Goal: Task Accomplishment & Management: Use online tool/utility

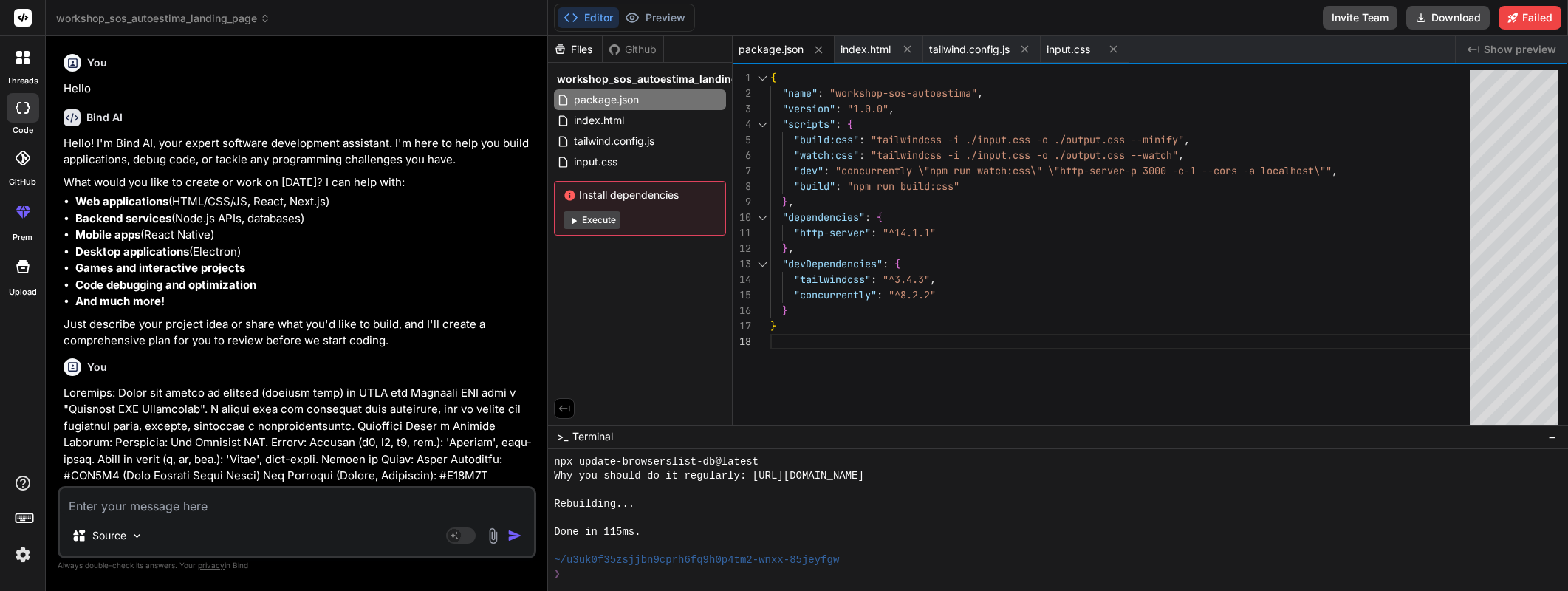
scroll to position [6666, 0]
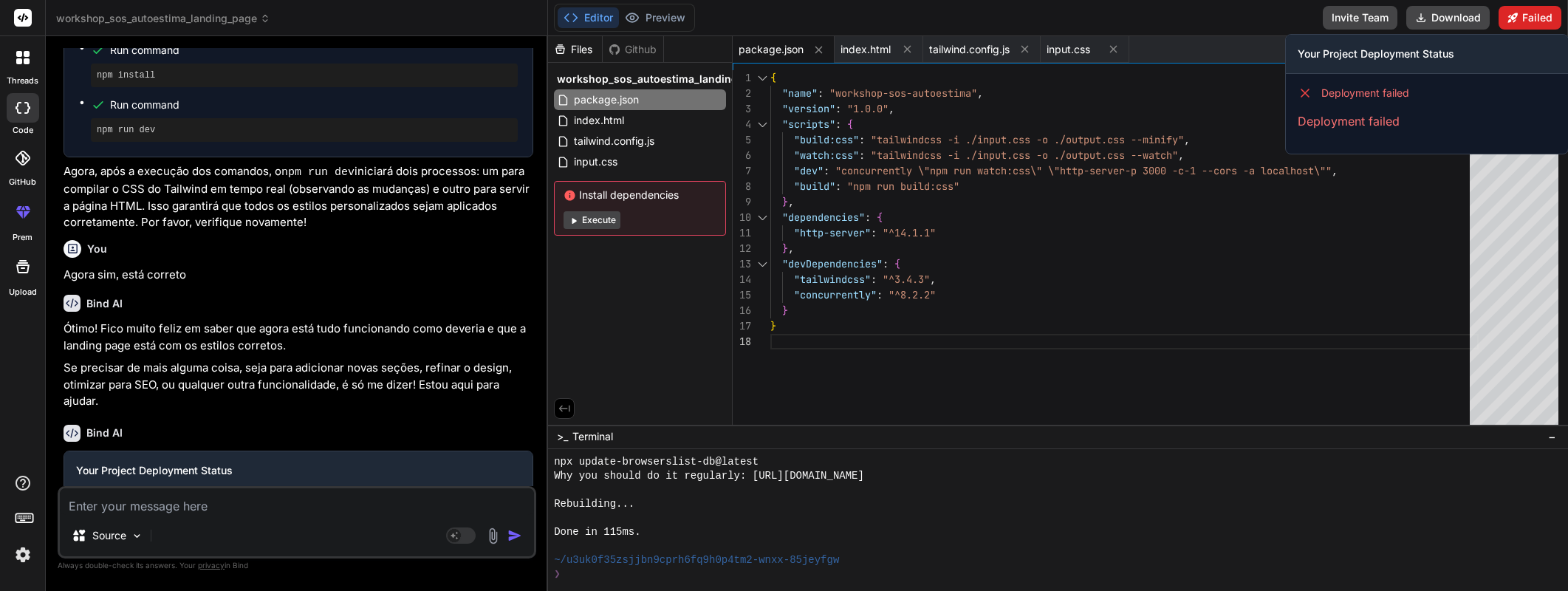
click at [1519, 16] on button "Failed" at bounding box center [1530, 18] width 63 height 24
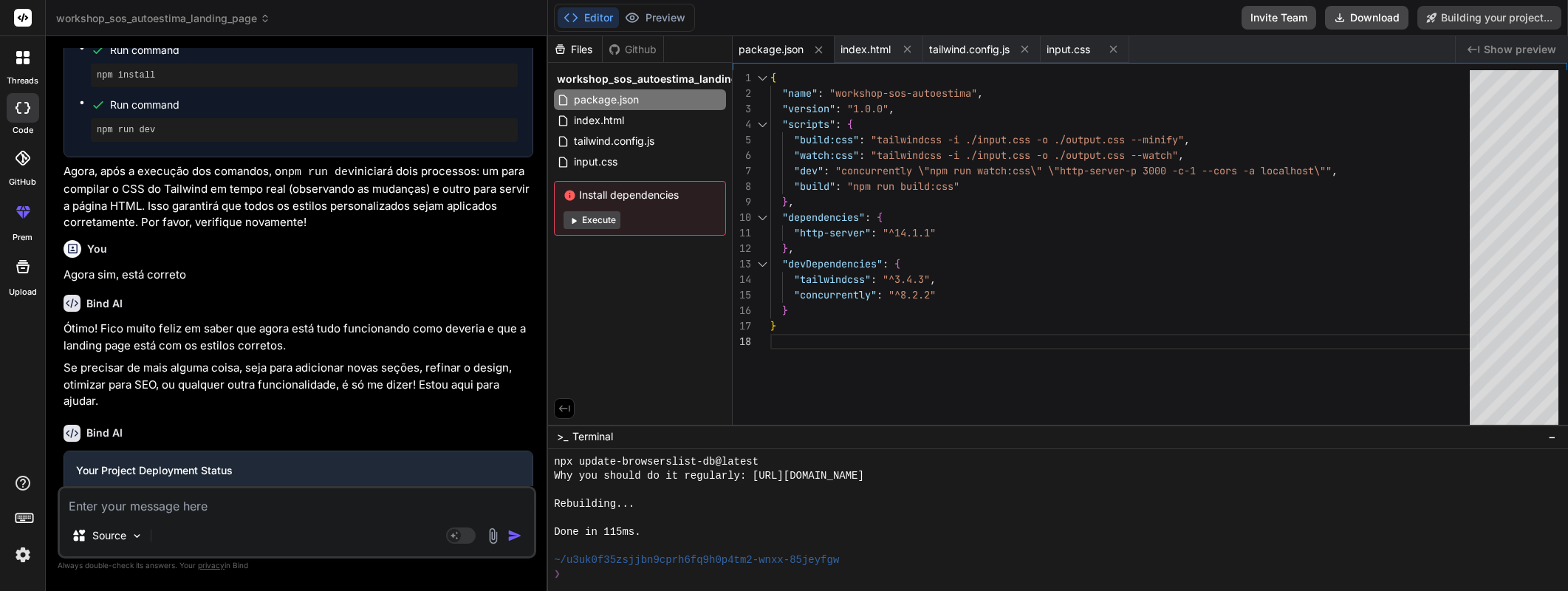
type textarea "x"
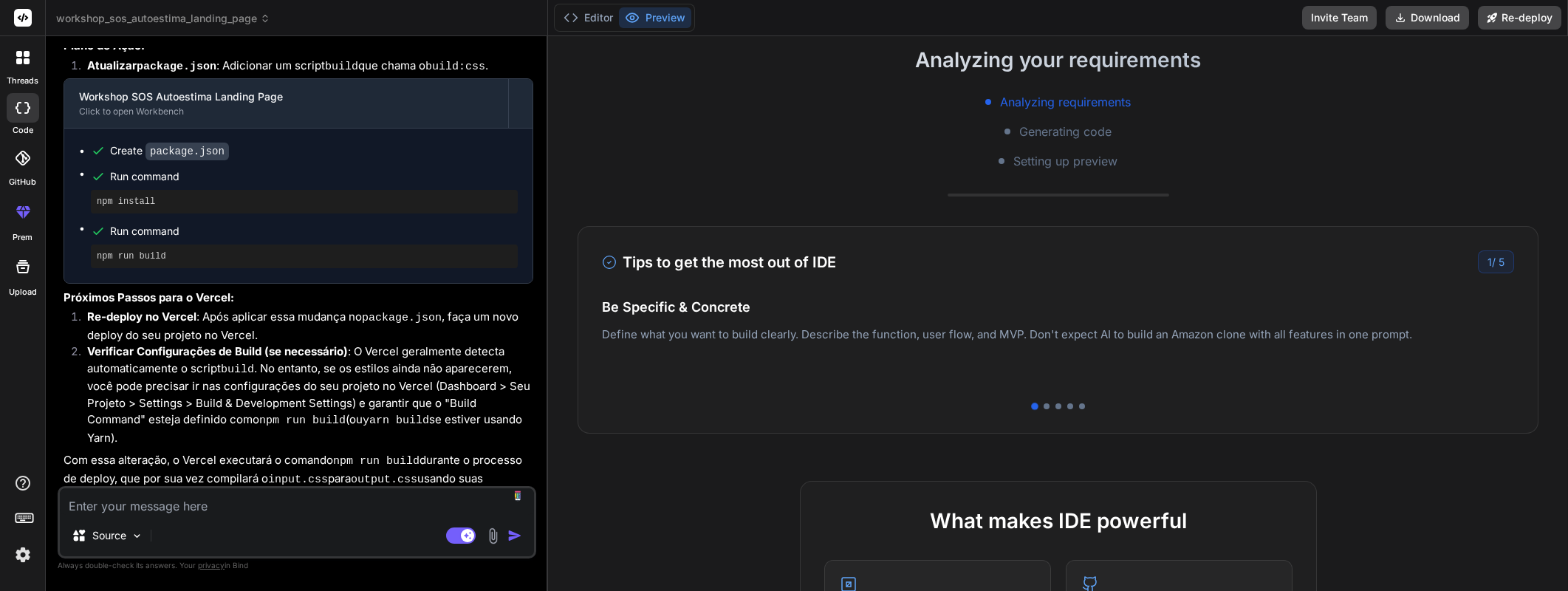
scroll to position [306, 0]
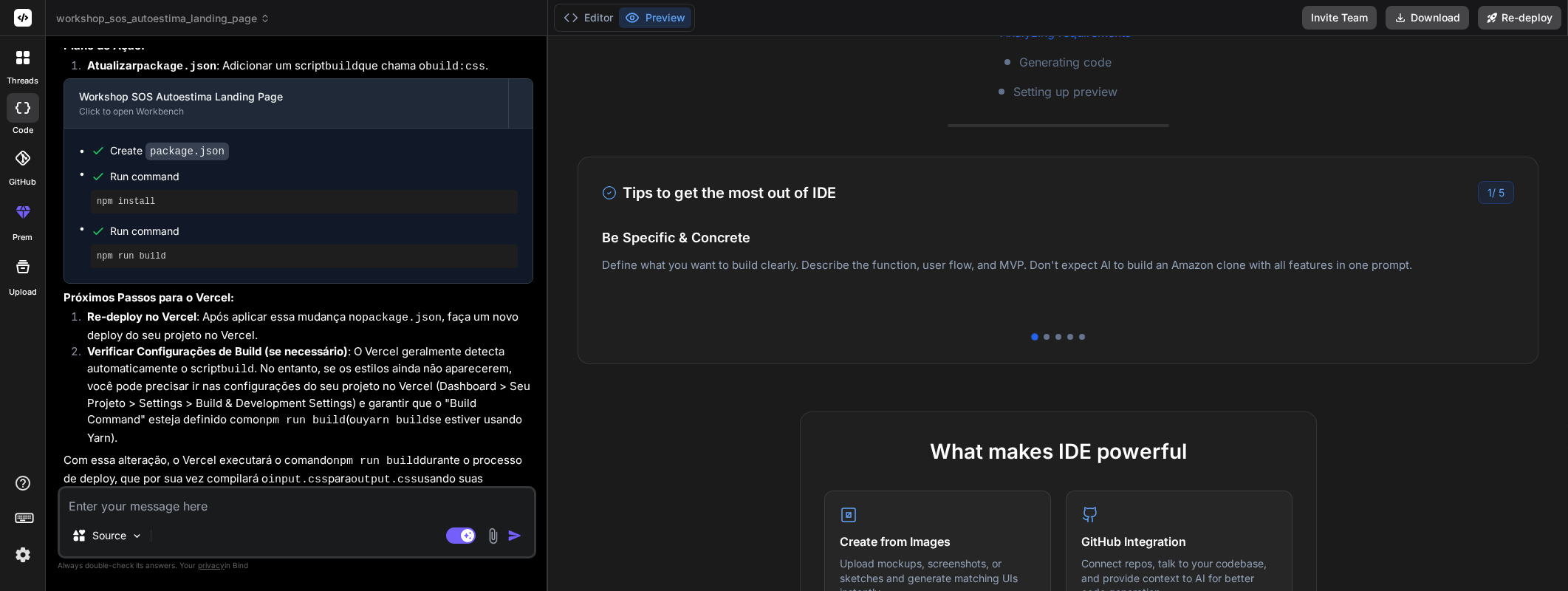
drag, startPoint x: 1440, startPoint y: 219, endPoint x: 1022, endPoint y: 210, distance: 418.1
click at [1019, 210] on div "Tips to get the most out of IDE 1 / 5 Be Specific & Concrete Define what you wa…" at bounding box center [1057, 260] width 961 height 207
click at [1494, 195] on div "1 / 5" at bounding box center [1495, 192] width 36 height 23
click at [1043, 339] on div at bounding box center [1057, 337] width 912 height 6
click at [1040, 340] on div "Tips to get the most out of IDE 1 / 5 Be Specific & Concrete Define what you wa…" at bounding box center [1057, 260] width 961 height 207
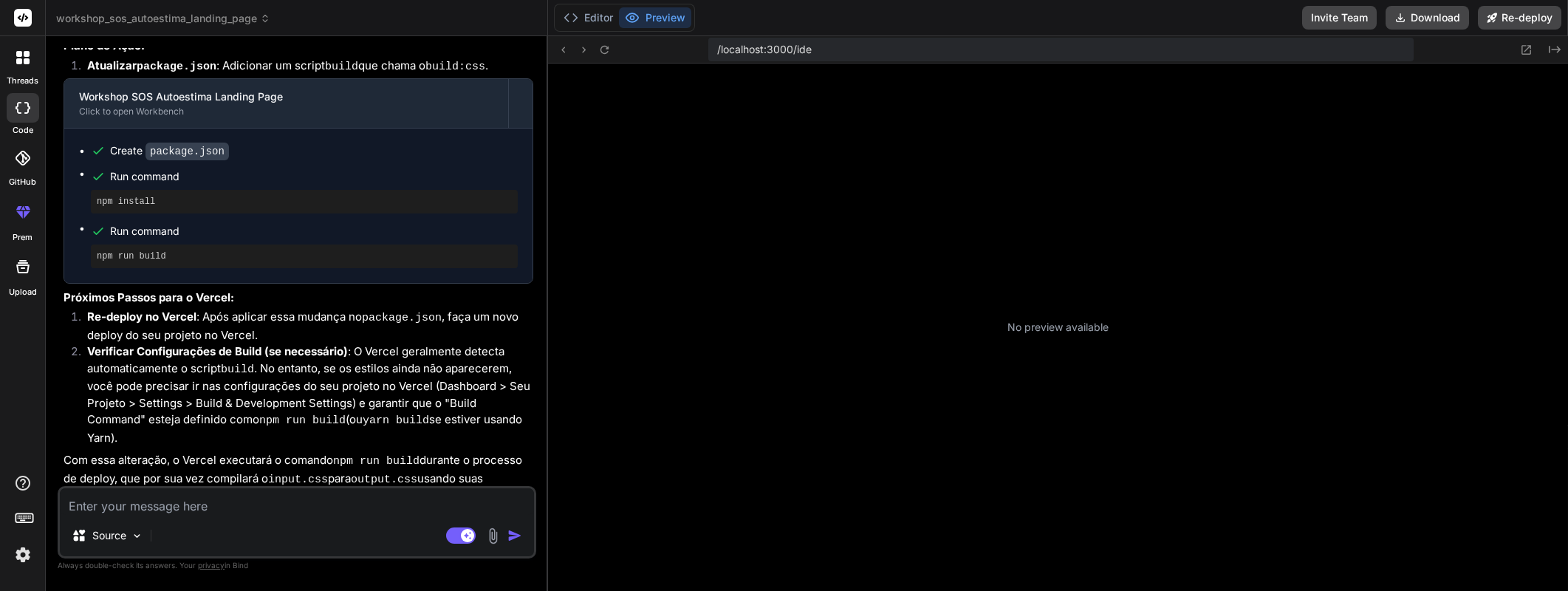
scroll to position [351, 0]
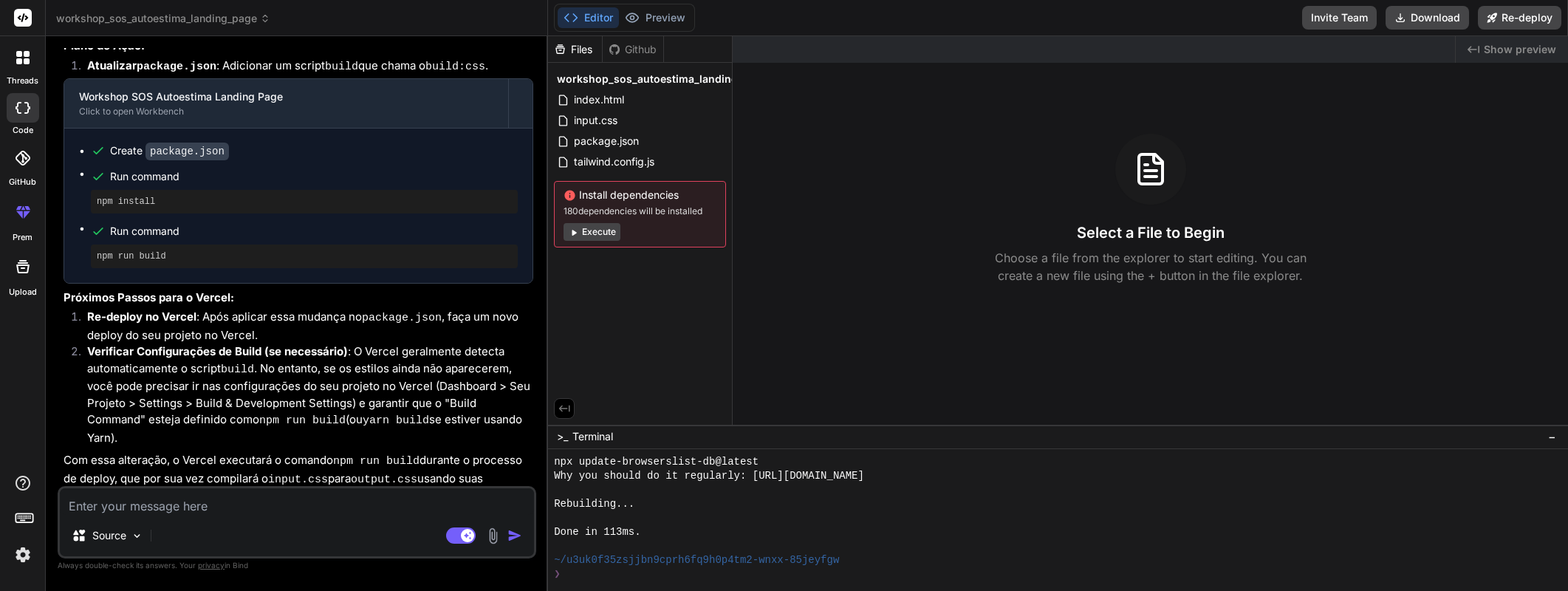
click at [599, 231] on button "Execute" at bounding box center [592, 231] width 57 height 18
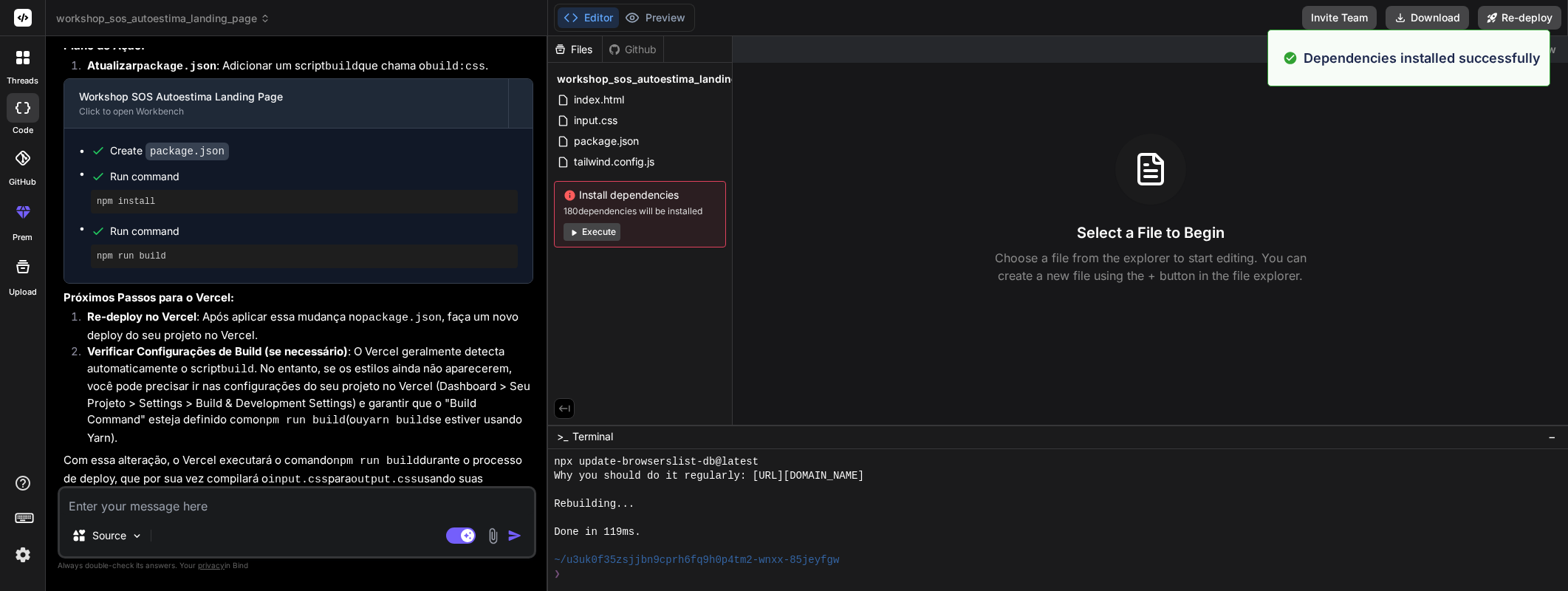
scroll to position [772, 0]
click at [1512, 127] on div "Created with Pixso. Show preview Select a File to Begin Choose a file from the …" at bounding box center [1150, 230] width 835 height 388
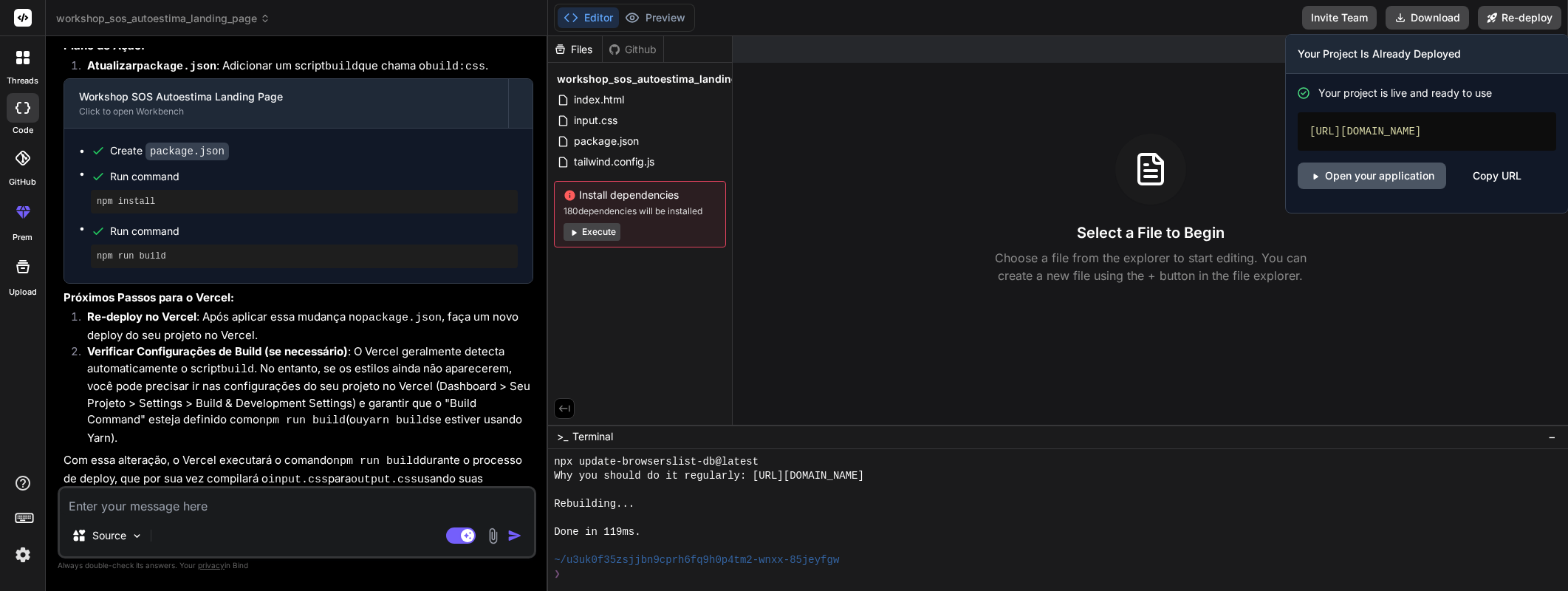
click at [1410, 189] on link "Open your application" at bounding box center [1372, 175] width 148 height 27
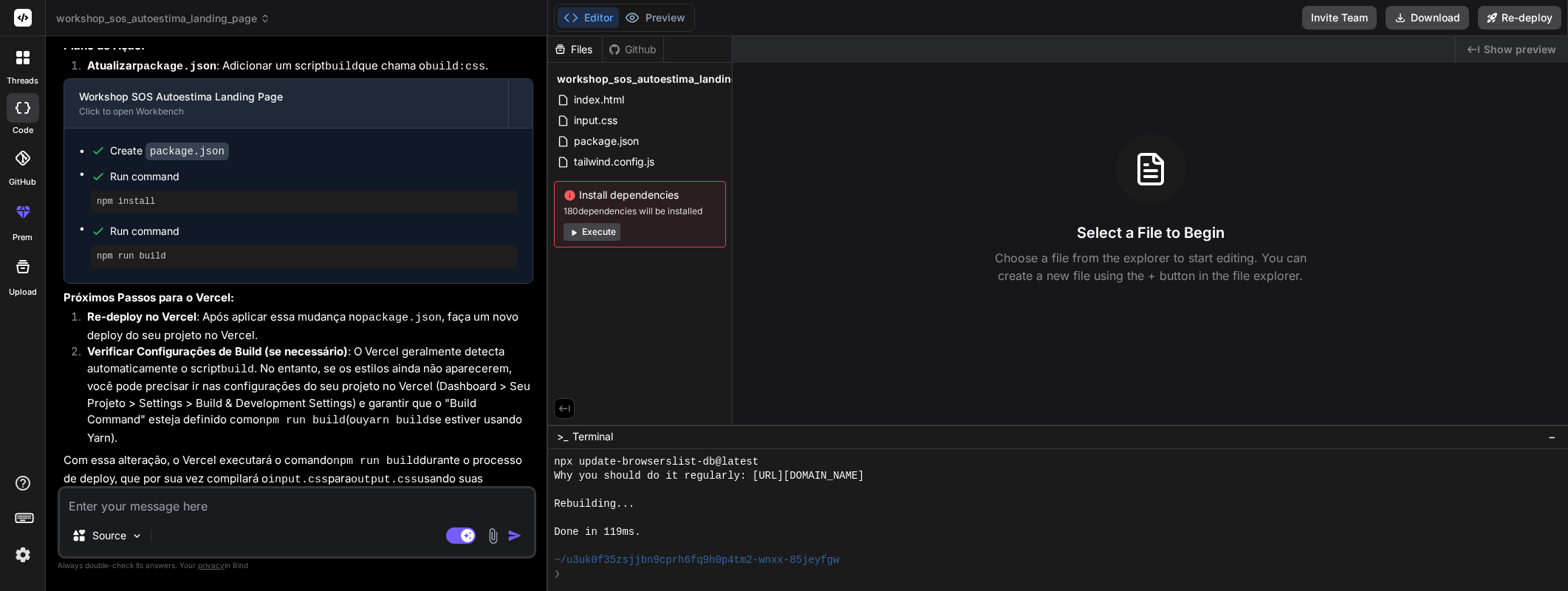
click at [572, 20] on icon at bounding box center [571, 18] width 15 height 15
click at [614, 103] on span "index.html" at bounding box center [599, 100] width 53 height 18
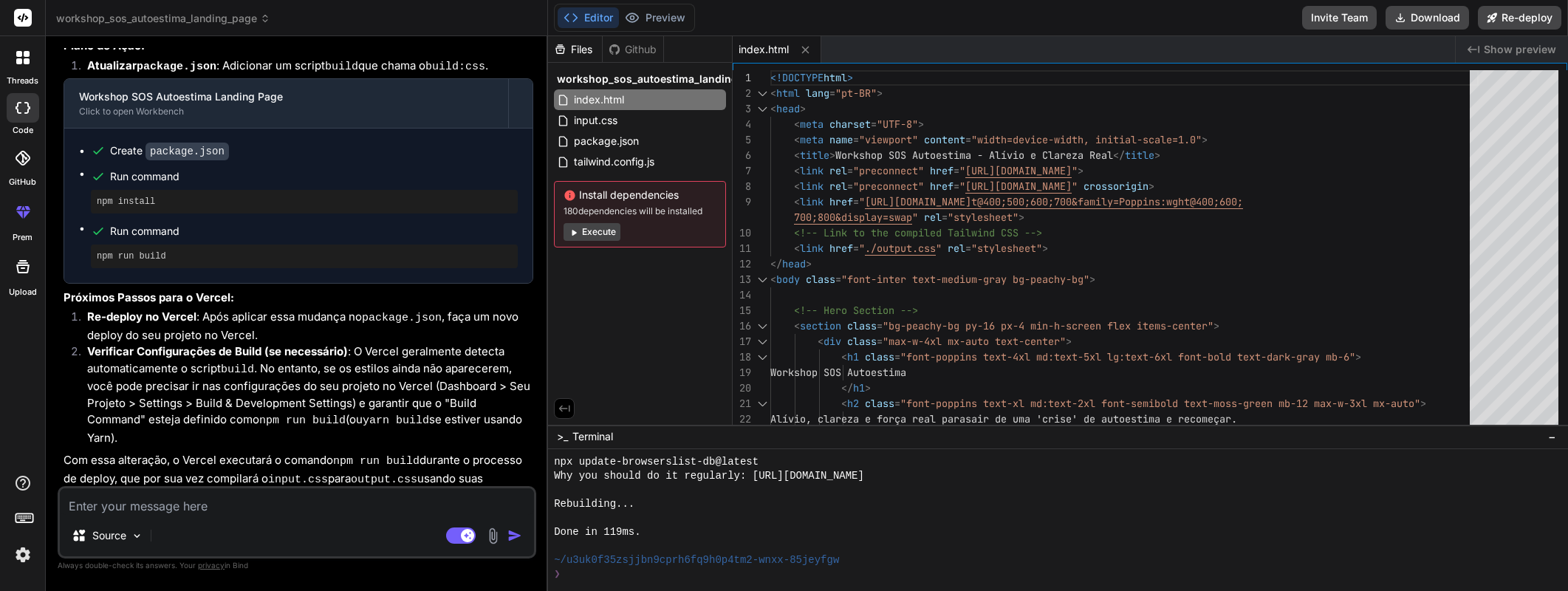
click at [607, 18] on button "Editor" at bounding box center [588, 18] width 61 height 20
click at [597, 235] on button "Execute" at bounding box center [592, 231] width 57 height 18
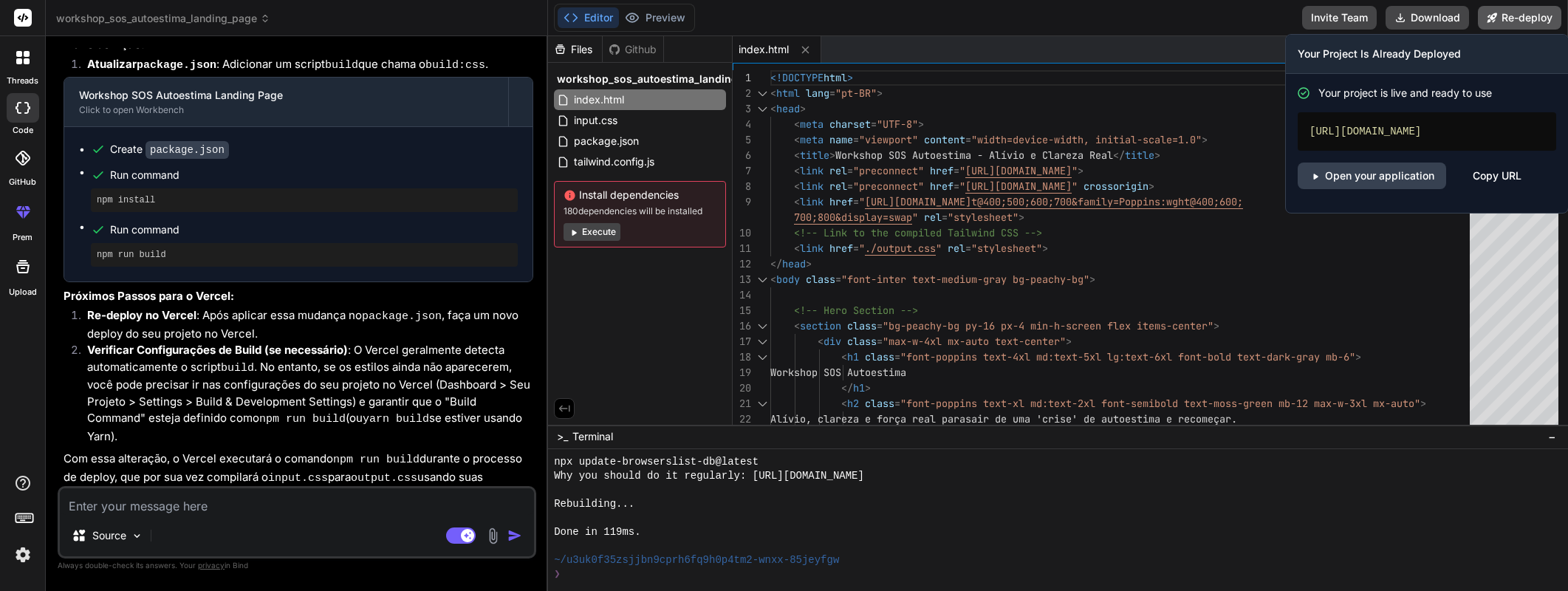
click at [1521, 21] on button "Re-deploy" at bounding box center [1519, 18] width 84 height 24
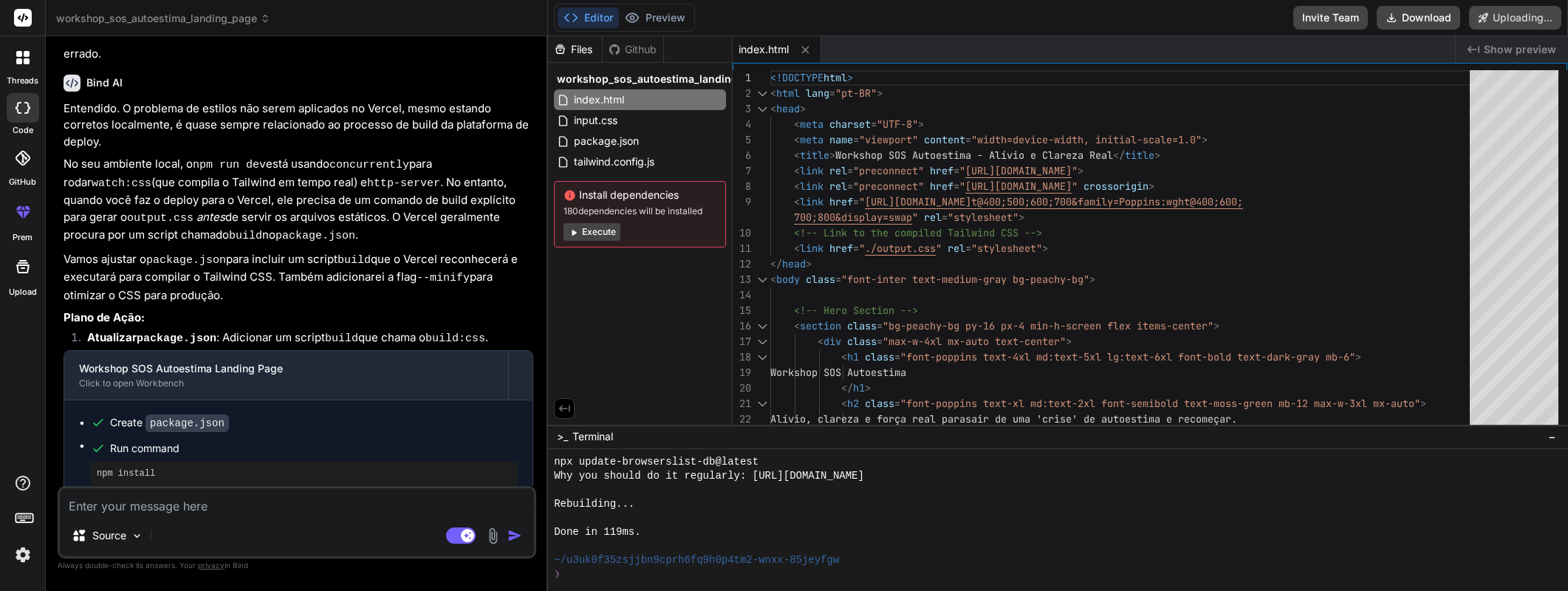
scroll to position [3124, 0]
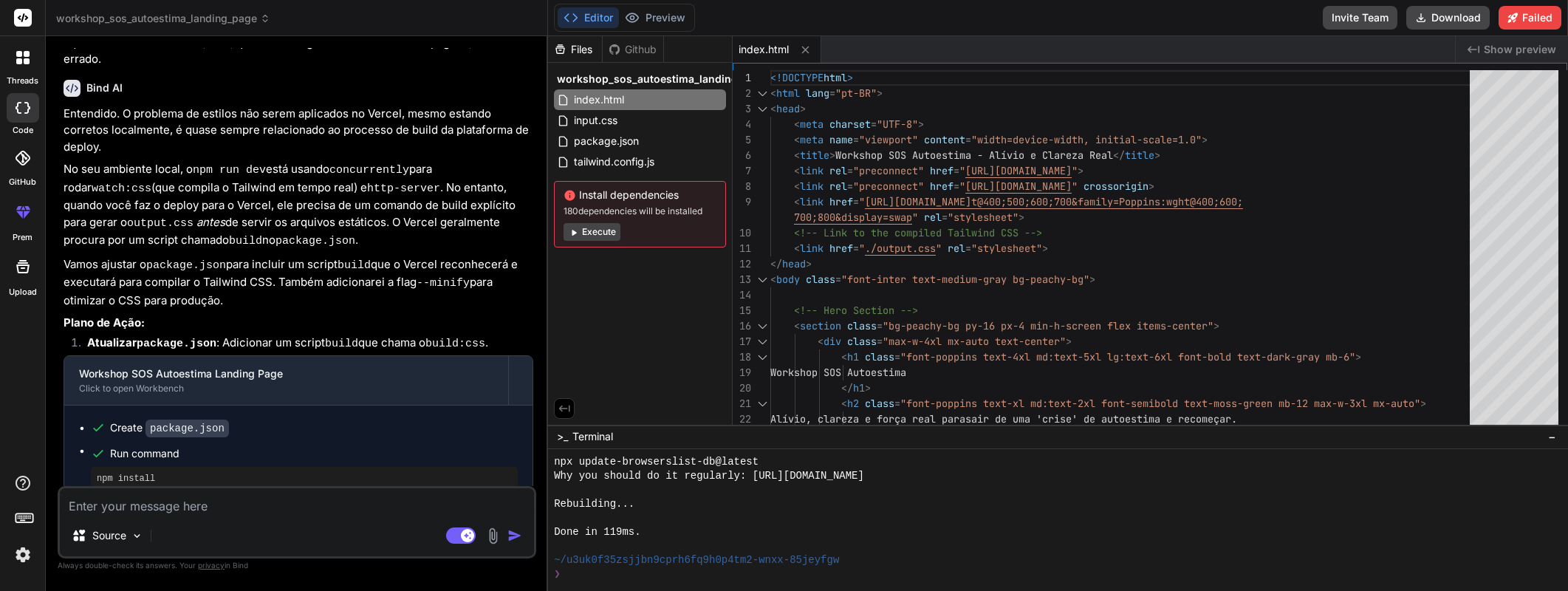
click at [29, 65] on div at bounding box center [23, 58] width 31 height 31
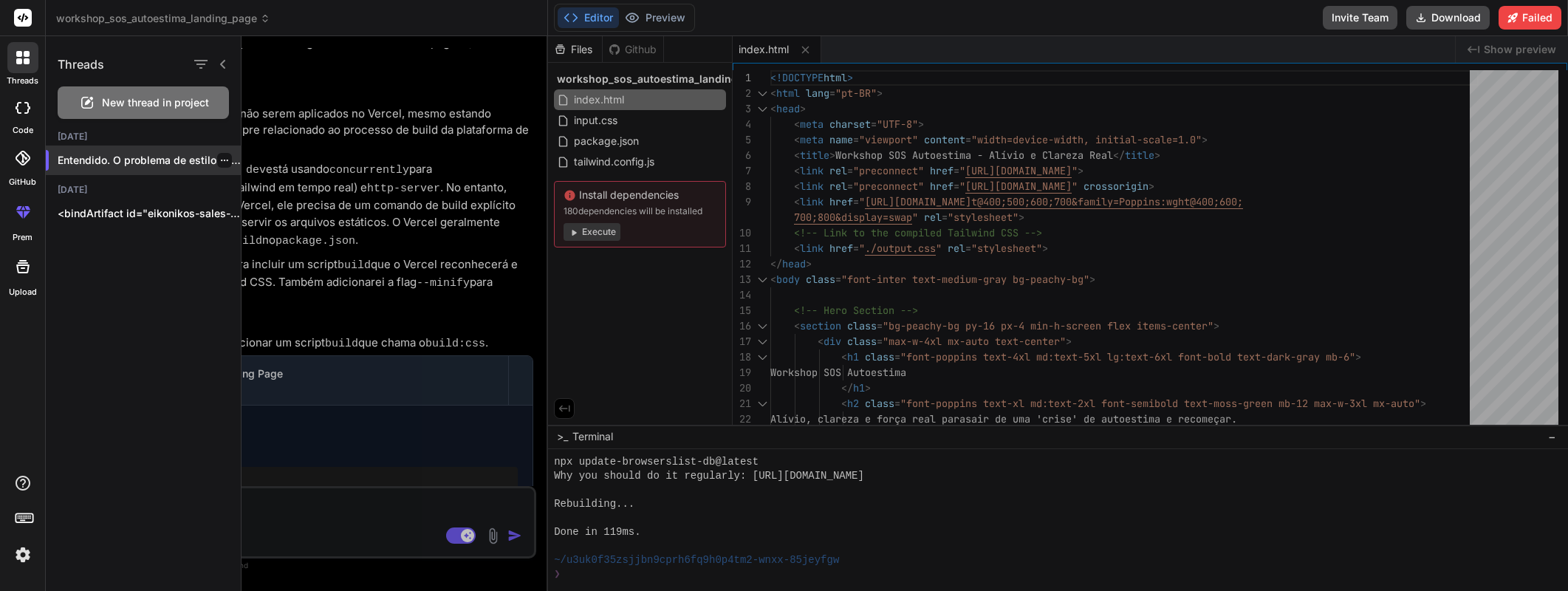
click at [136, 151] on div "Entendido. O problema de estilos não serem..." at bounding box center [144, 160] width 195 height 30
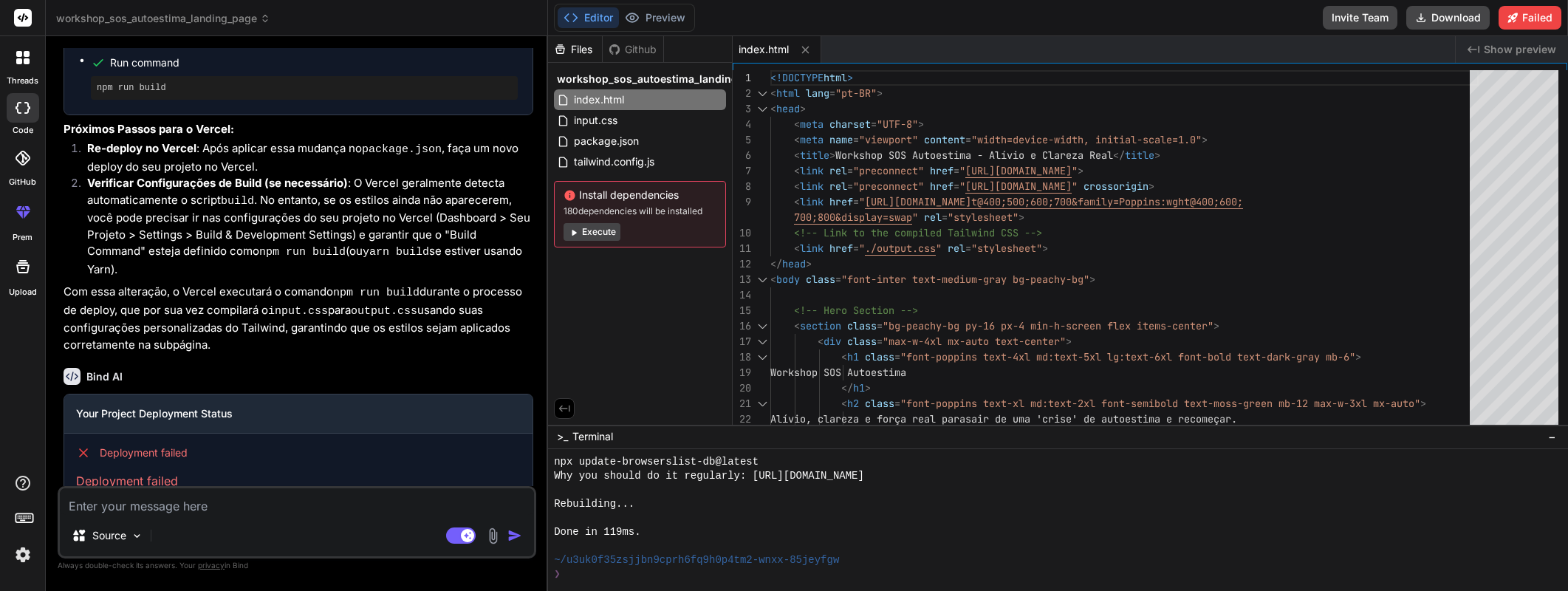
scroll to position [3572, 0]
click at [157, 514] on textarea at bounding box center [297, 502] width 474 height 27
click at [28, 523] on icon at bounding box center [24, 517] width 20 height 20
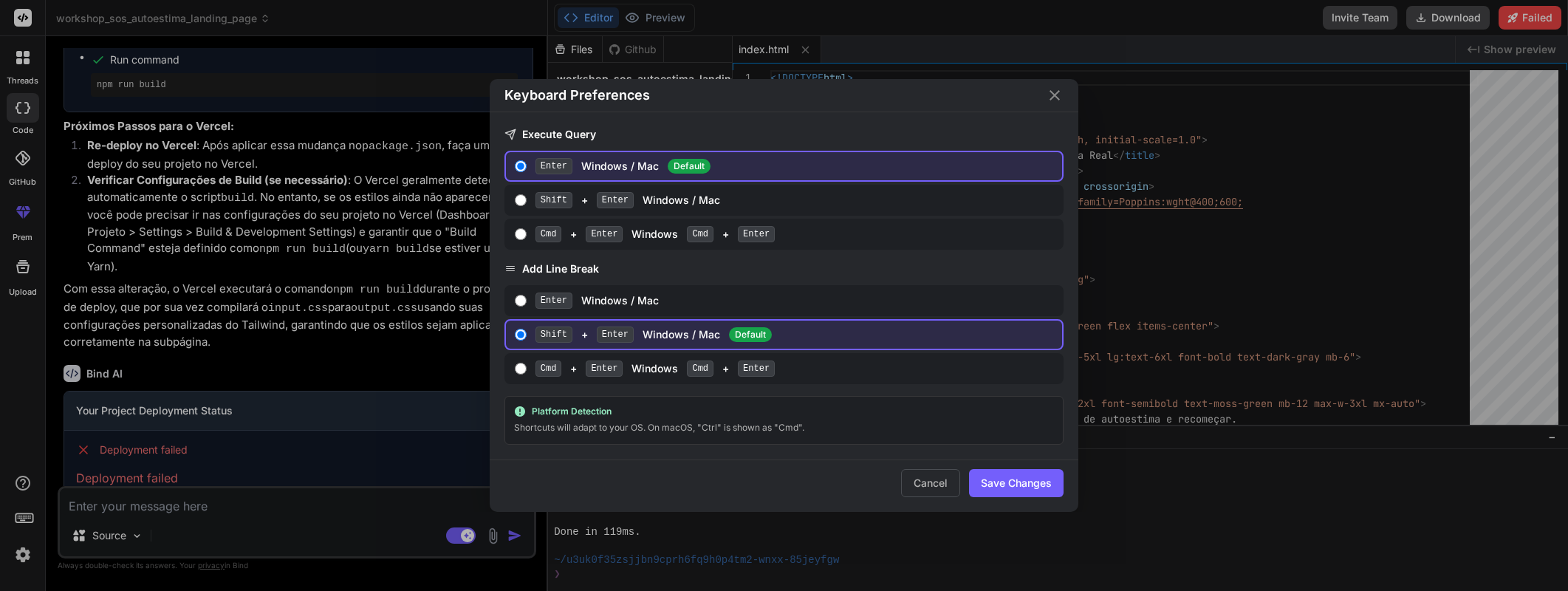
click at [1055, 95] on icon "Close" at bounding box center [1054, 95] width 10 height 10
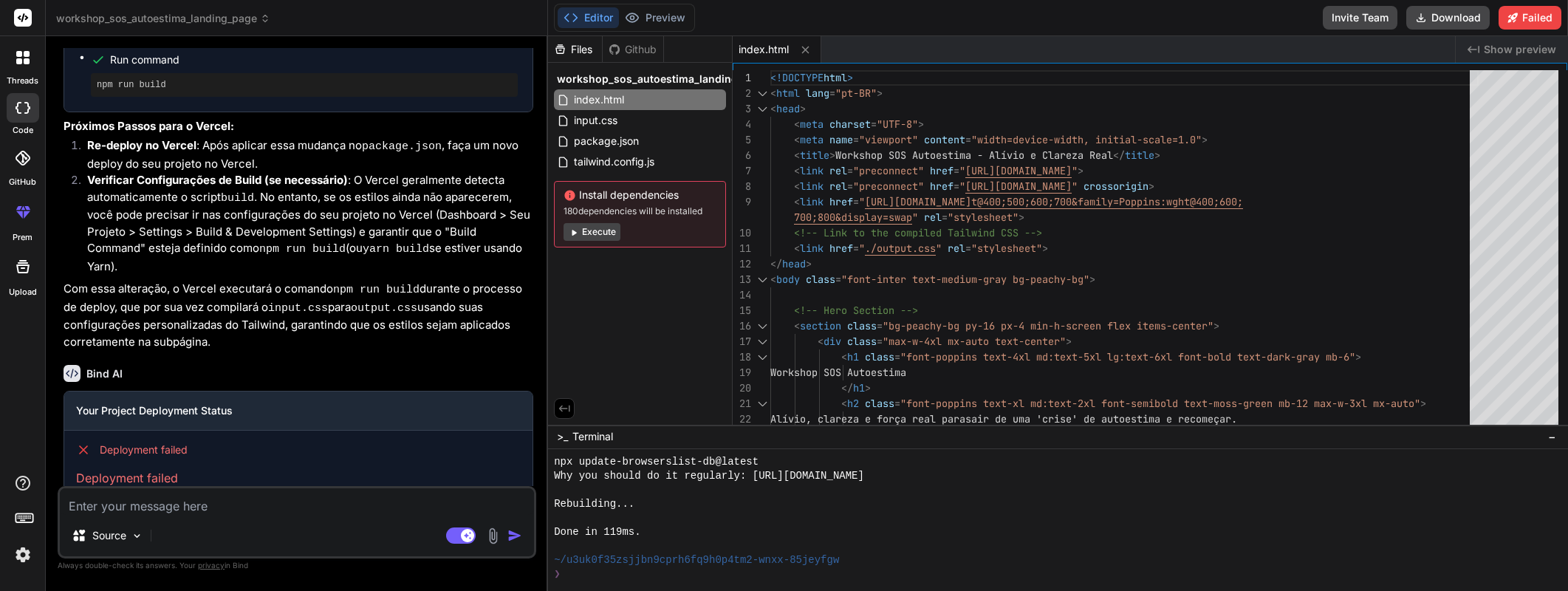
click at [20, 269] on icon at bounding box center [22, 266] width 18 height 18
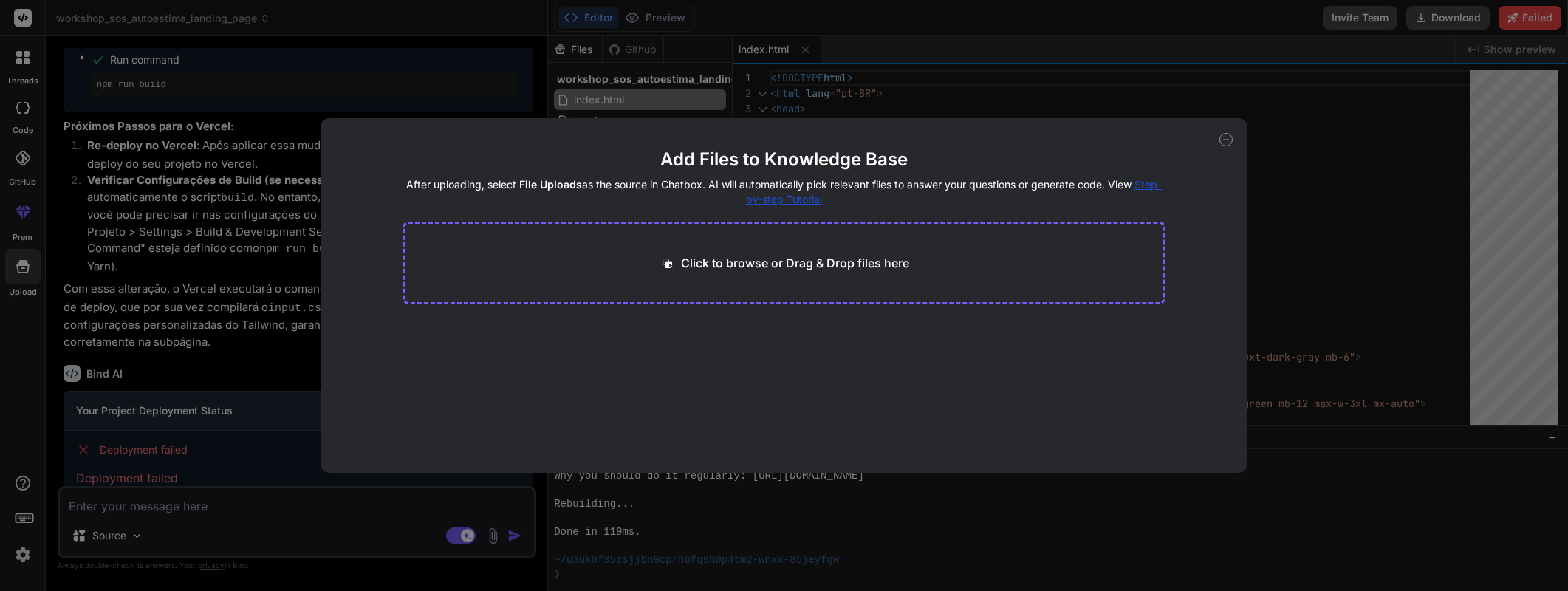
click at [1227, 139] on icon at bounding box center [1226, 139] width 13 height 13
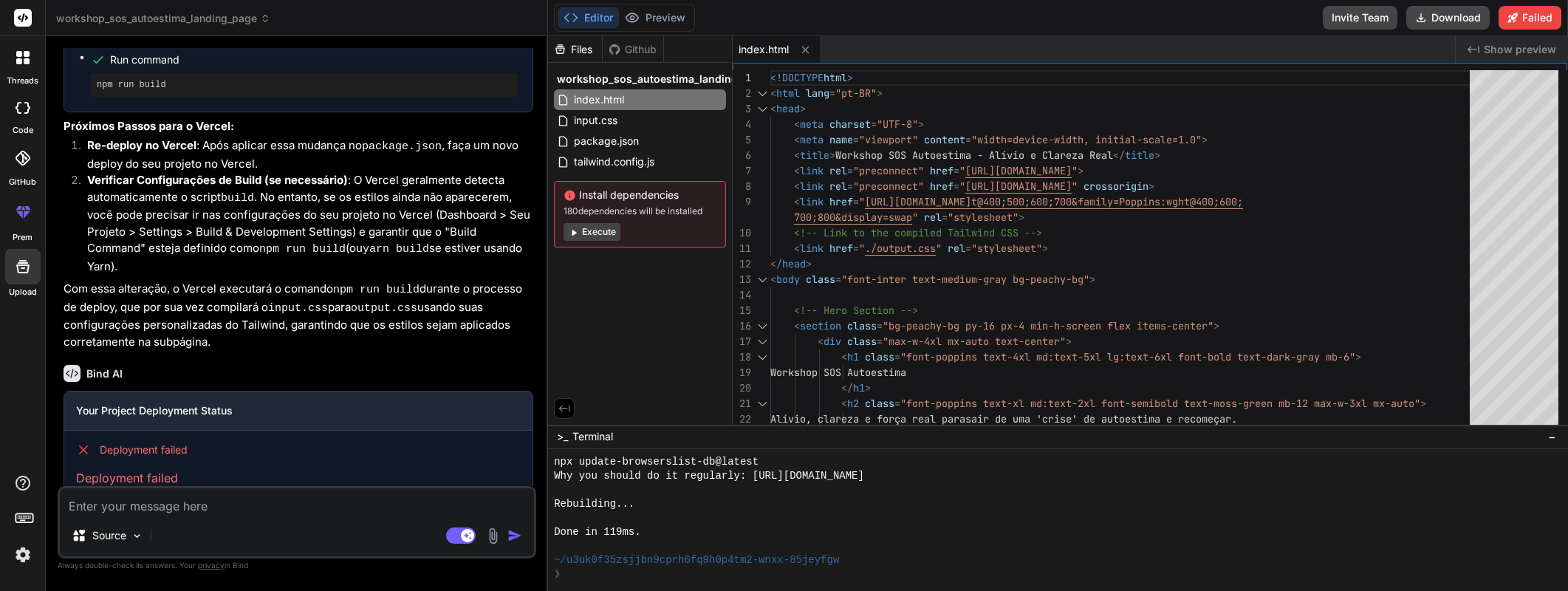
click at [24, 17] on rect at bounding box center [22, 18] width 18 height 18
click at [24, 57] on icon at bounding box center [23, 57] width 13 height 13
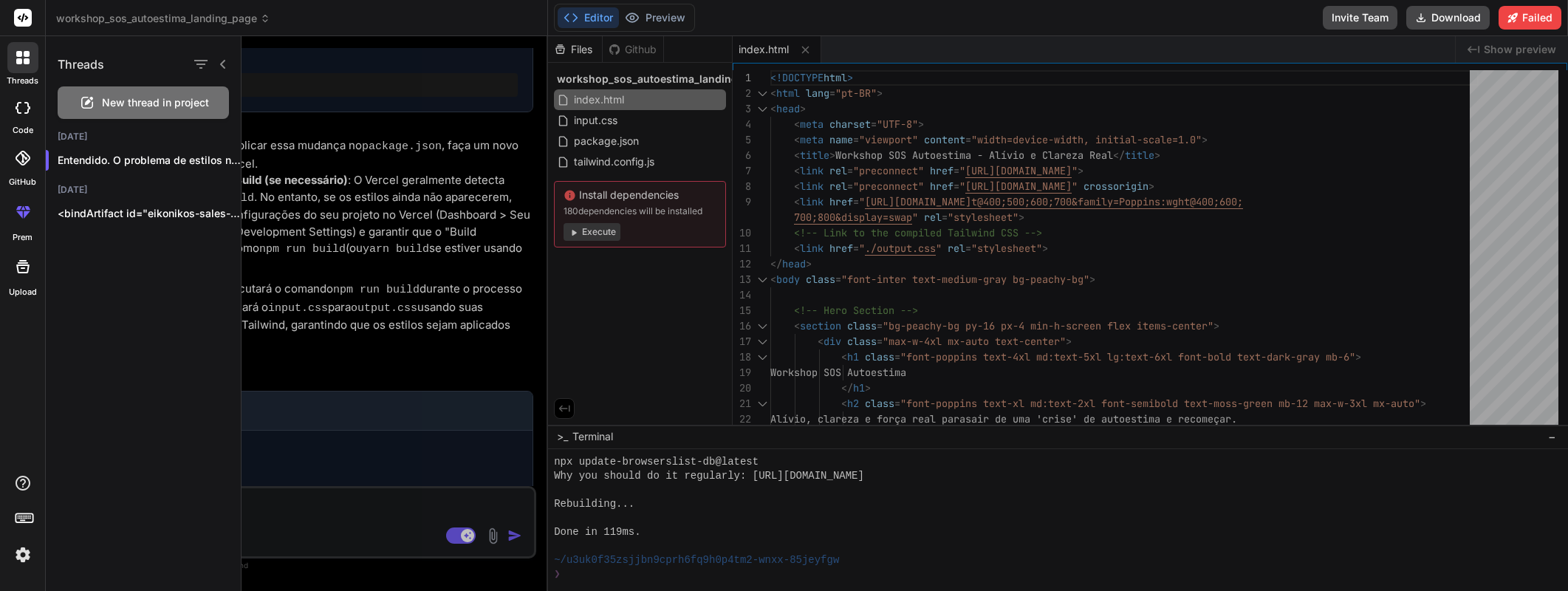
click at [177, 21] on span "workshop_sos_autoestima_landing_page" at bounding box center [163, 18] width 214 height 15
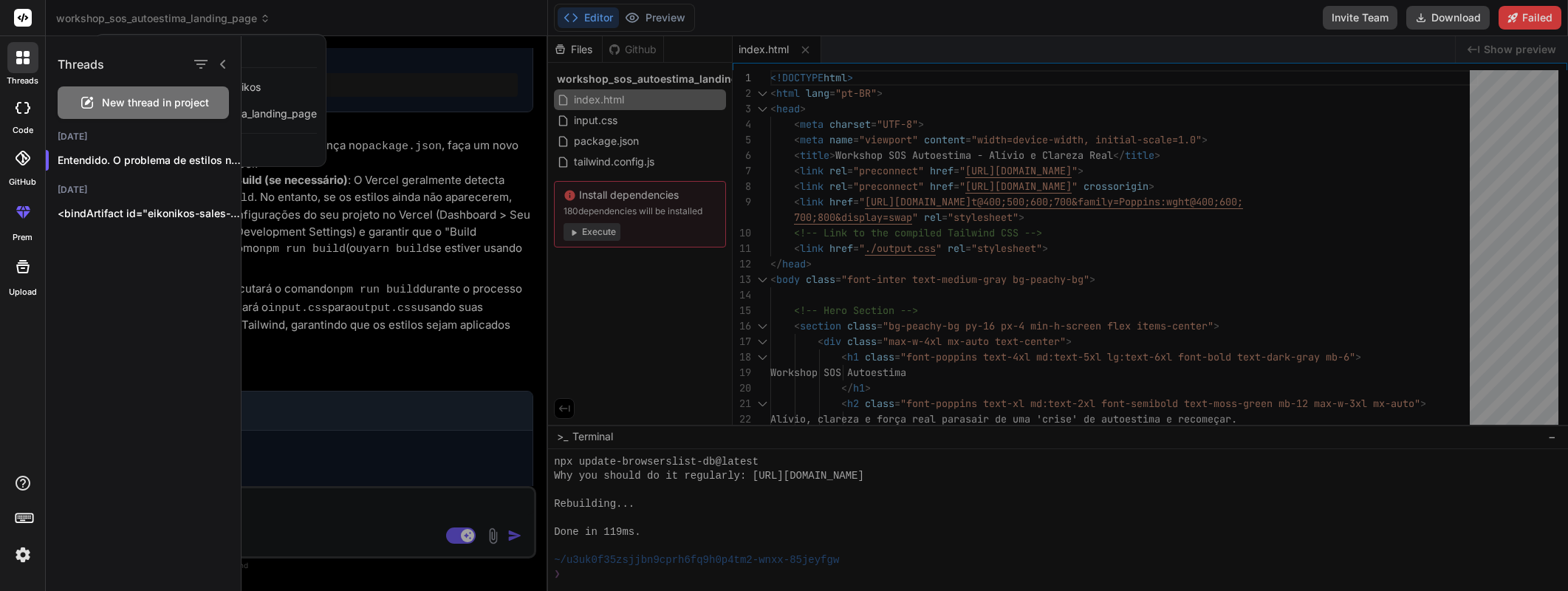
click at [177, 21] on div at bounding box center [784, 295] width 1568 height 591
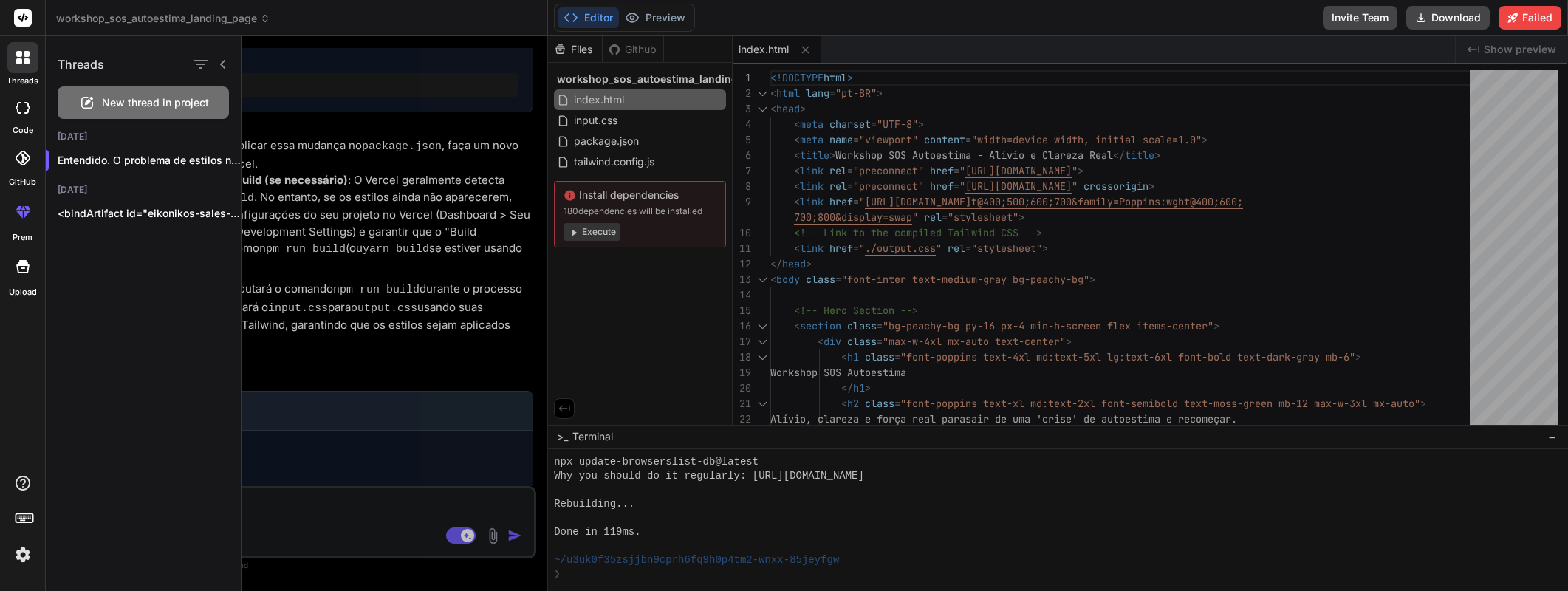
click at [324, 30] on header "workshop_sos_autoestima_landing_page Created with Pixso." at bounding box center [297, 18] width 502 height 36
click at [333, 48] on div at bounding box center [904, 313] width 1326 height 555
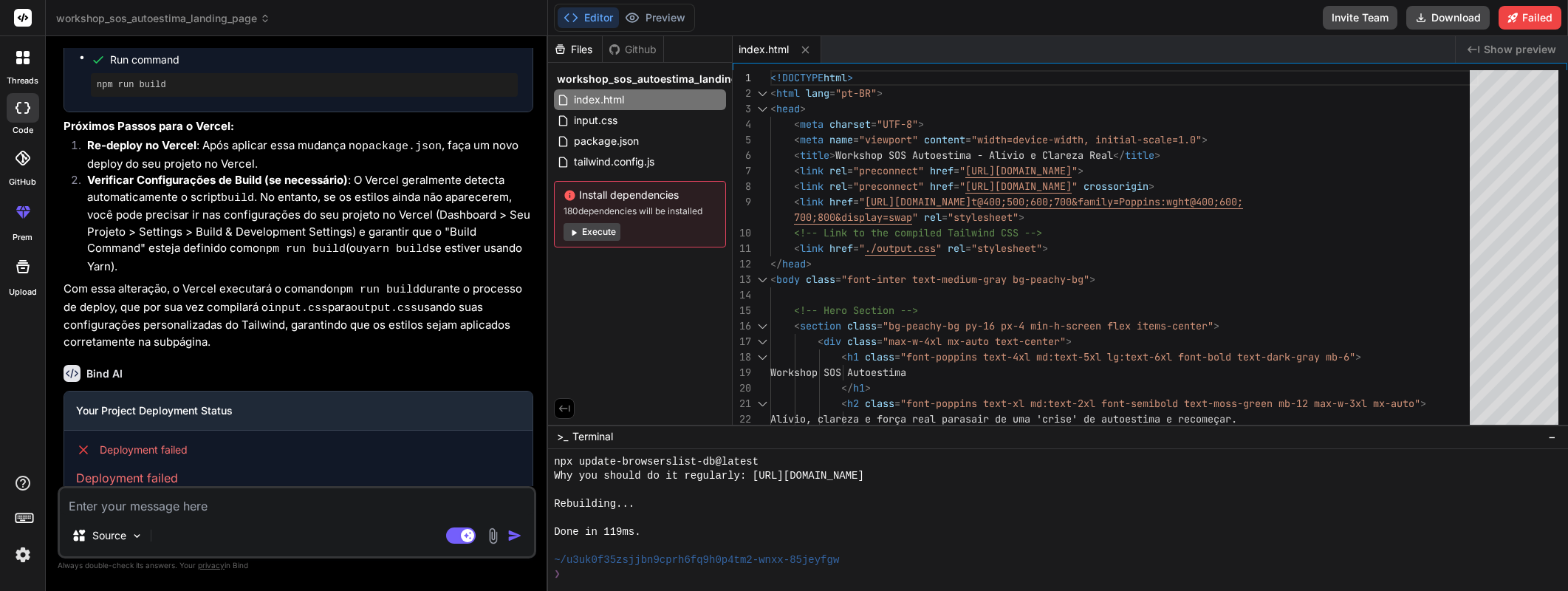
click at [247, 19] on span "workshop_sos_autoestima_landing_page" at bounding box center [163, 18] width 214 height 15
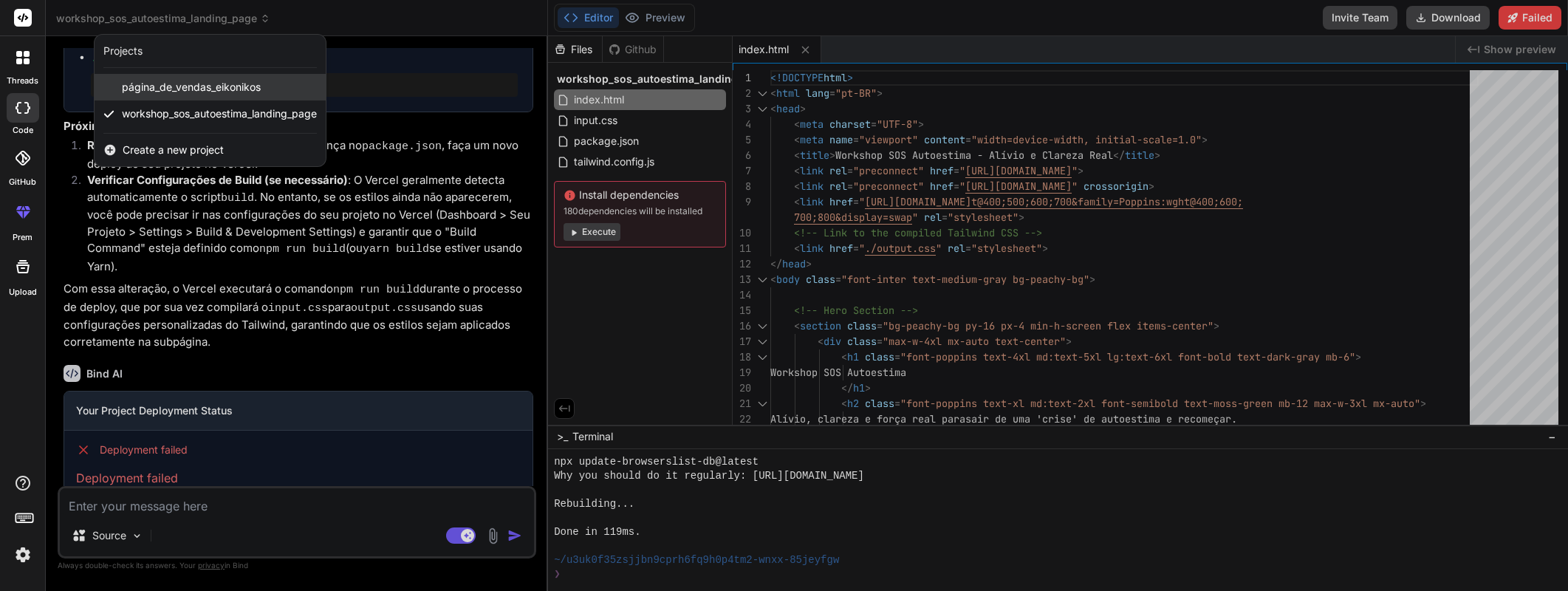
click at [246, 92] on span "página_de_vendas_eikonikos" at bounding box center [191, 88] width 139 height 15
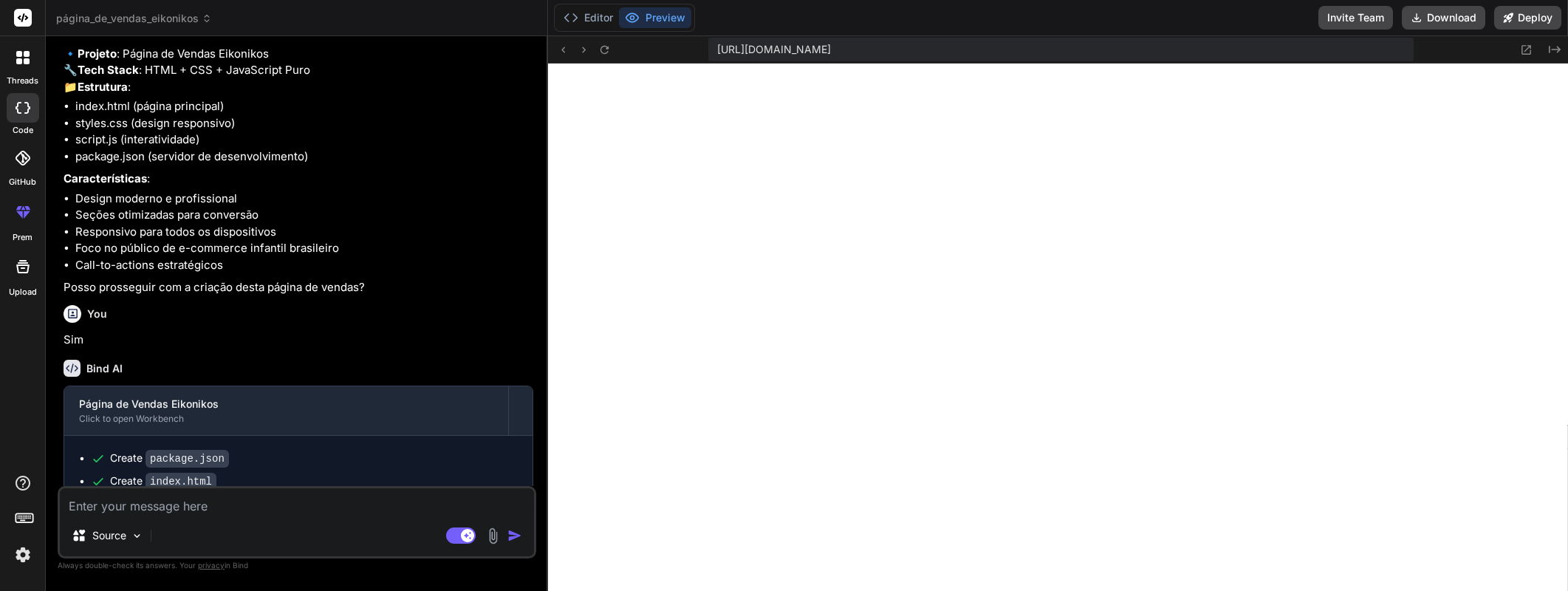
scroll to position [1852, 0]
click at [193, 12] on span "página_de_vendas_eikonikos" at bounding box center [134, 18] width 156 height 15
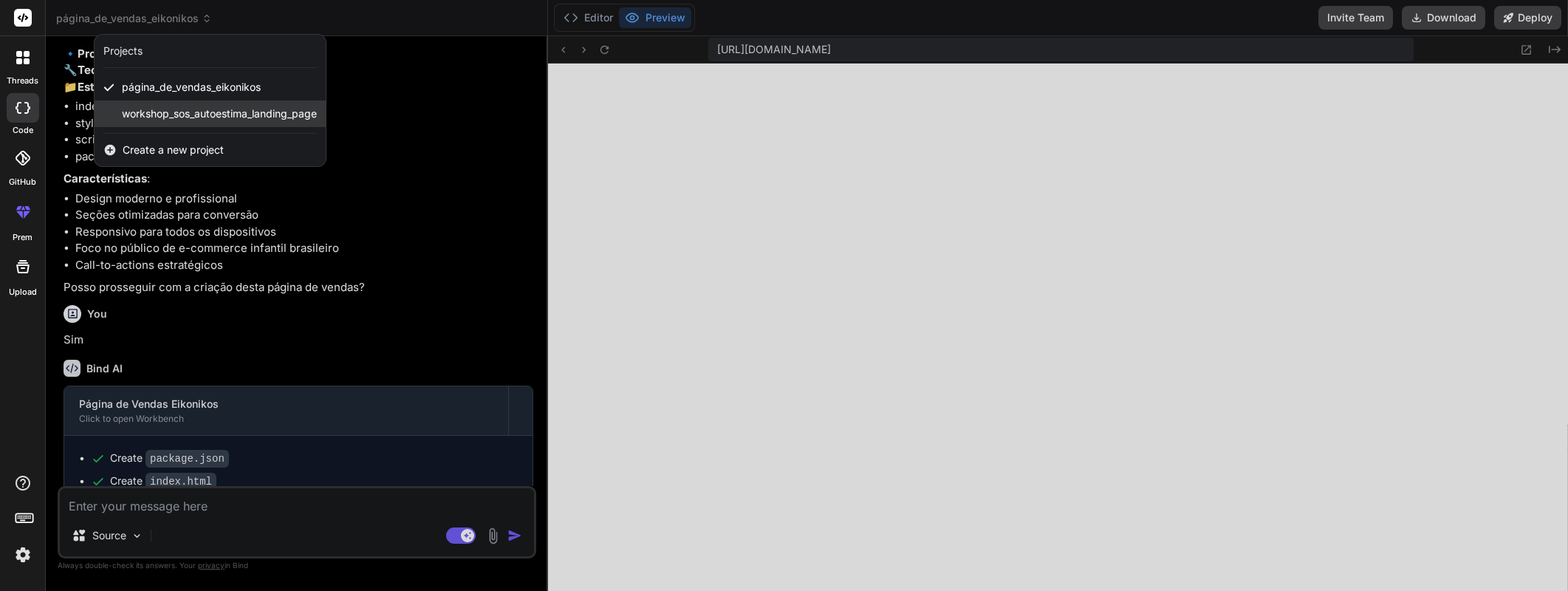
click at [162, 105] on div "workshop_sos_autoestima_landing_page" at bounding box center [210, 113] width 231 height 27
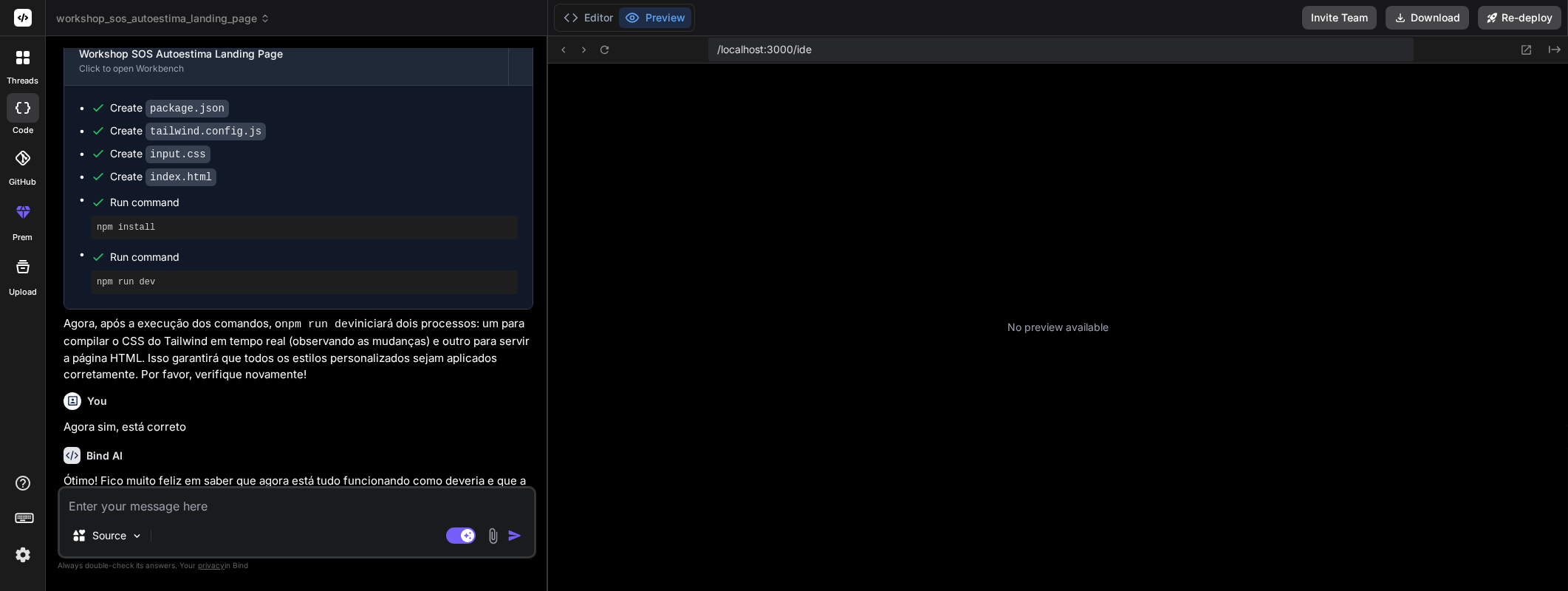
scroll to position [2344, 0]
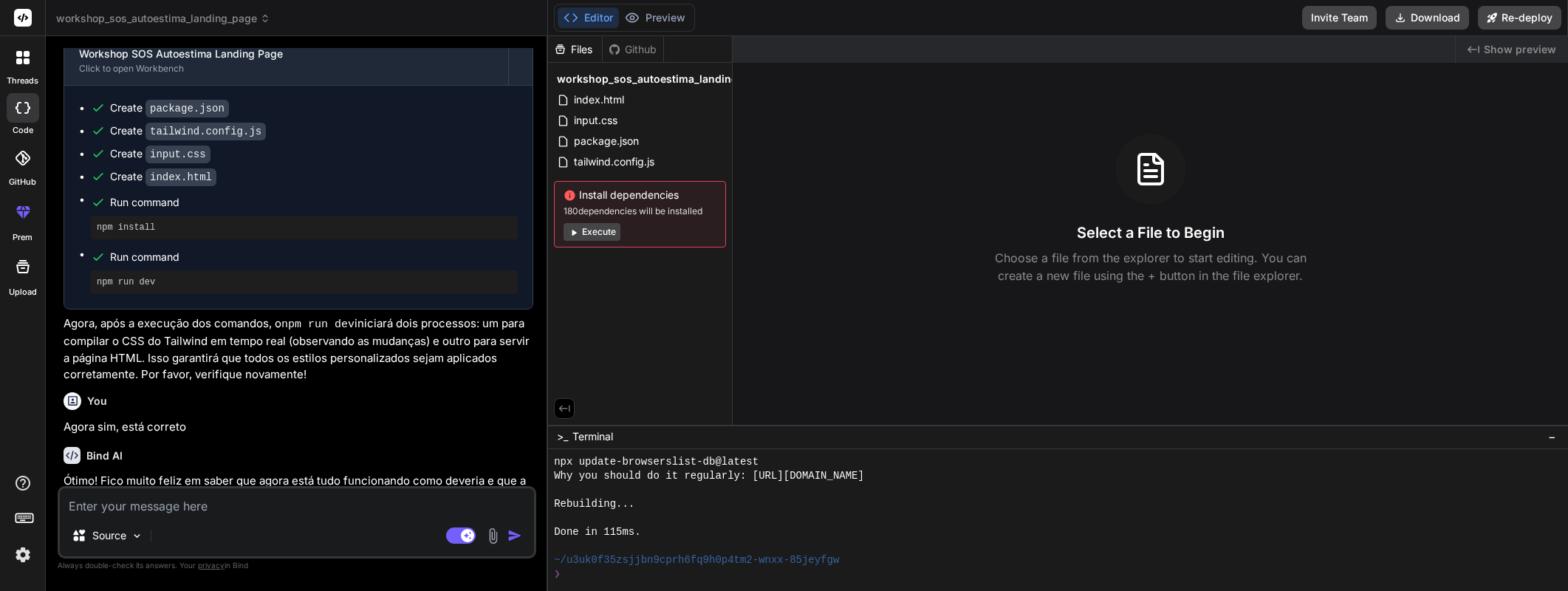
click at [28, 61] on icon at bounding box center [27, 61] width 6 height 6
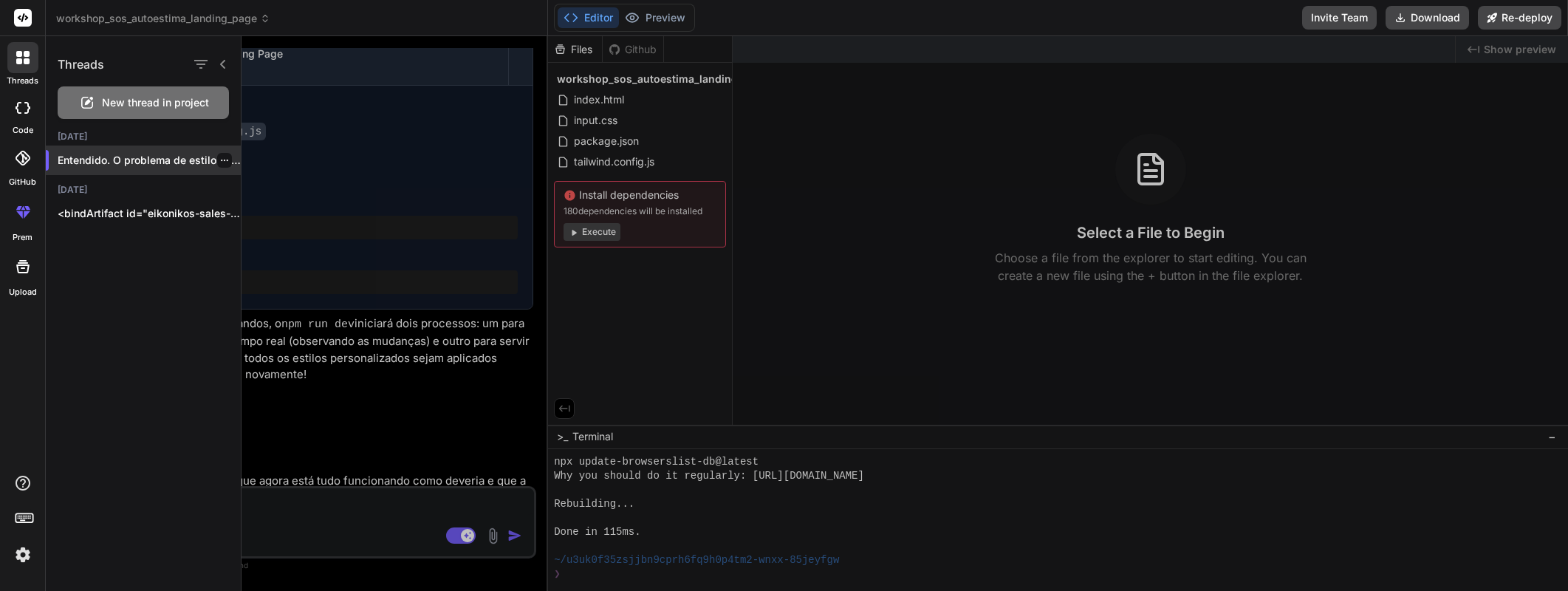
click at [220, 160] on icon "button" at bounding box center [225, 160] width 9 height 9
click at [27, 46] on div at bounding box center [23, 58] width 31 height 31
click at [159, 20] on span "workshop_sos_autoestima_landing_page" at bounding box center [163, 18] width 214 height 15
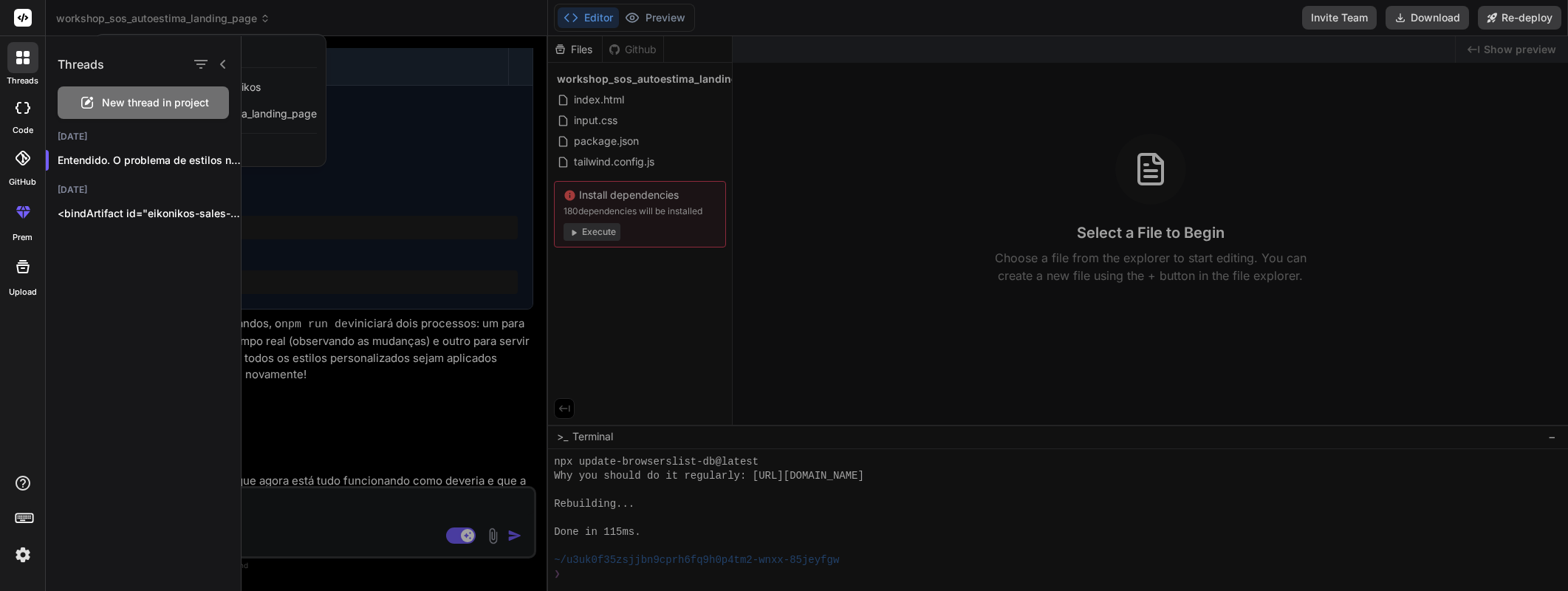
click at [219, 70] on div at bounding box center [210, 64] width 39 height 20
click at [223, 64] on icon at bounding box center [223, 64] width 12 height 12
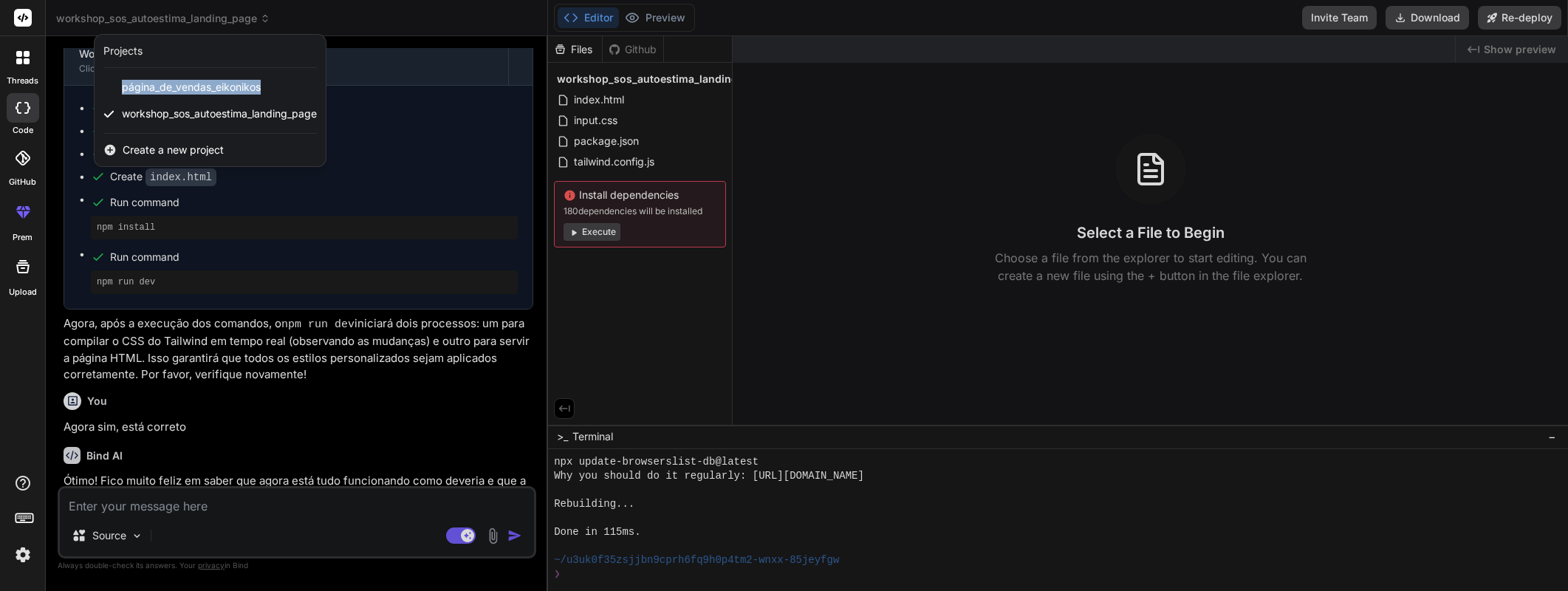
click at [24, 562] on img at bounding box center [22, 554] width 25 height 25
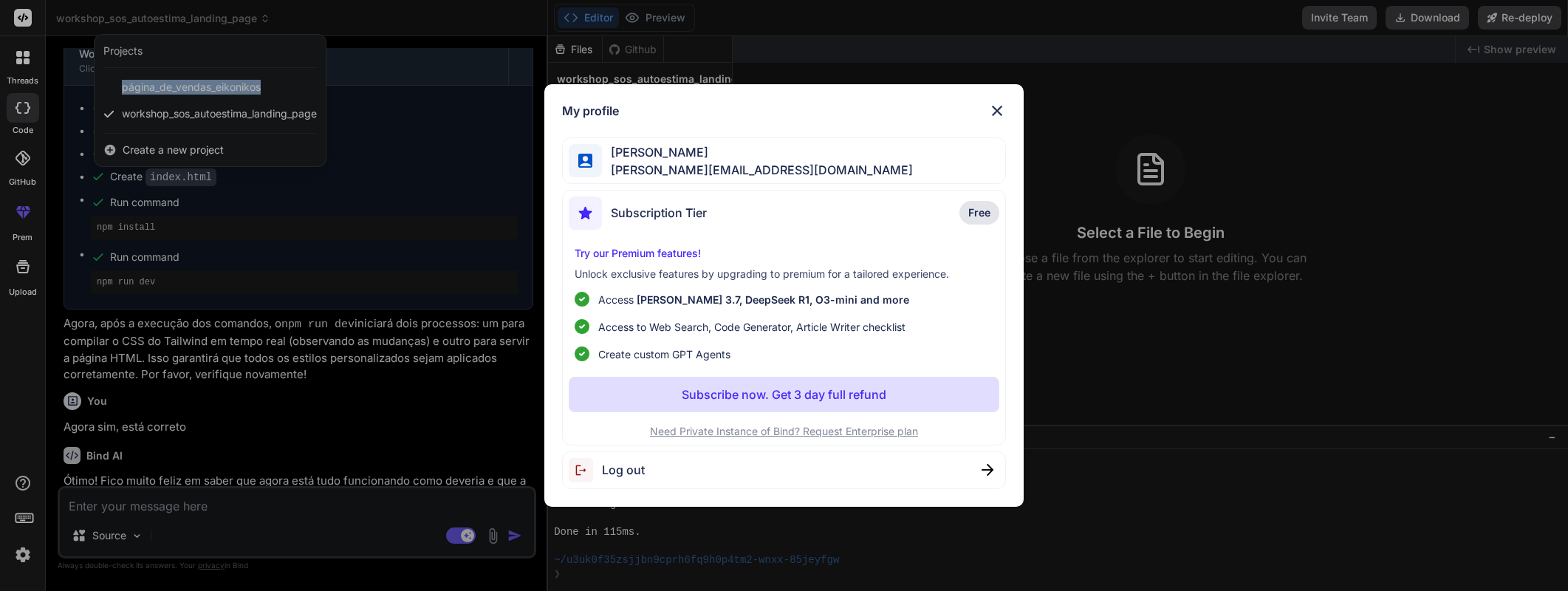
click at [1002, 110] on img at bounding box center [996, 111] width 18 height 18
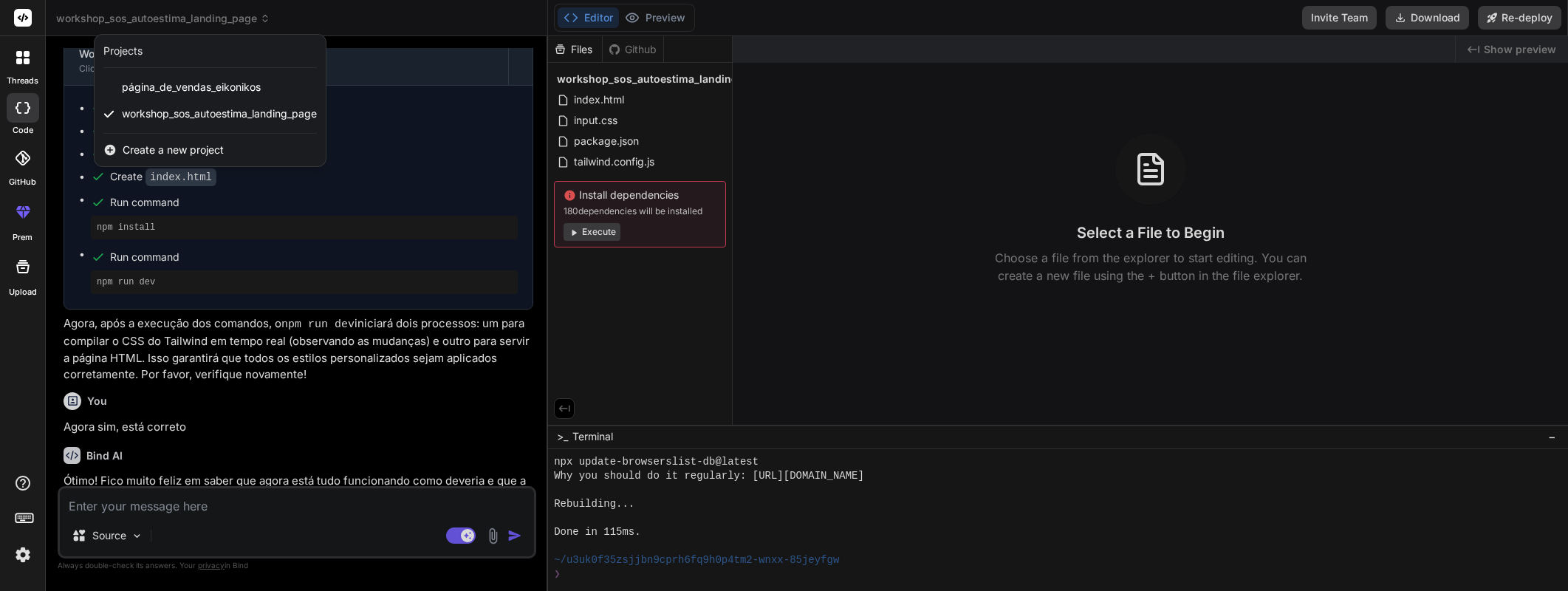
click at [23, 52] on icon at bounding box center [23, 57] width 13 height 13
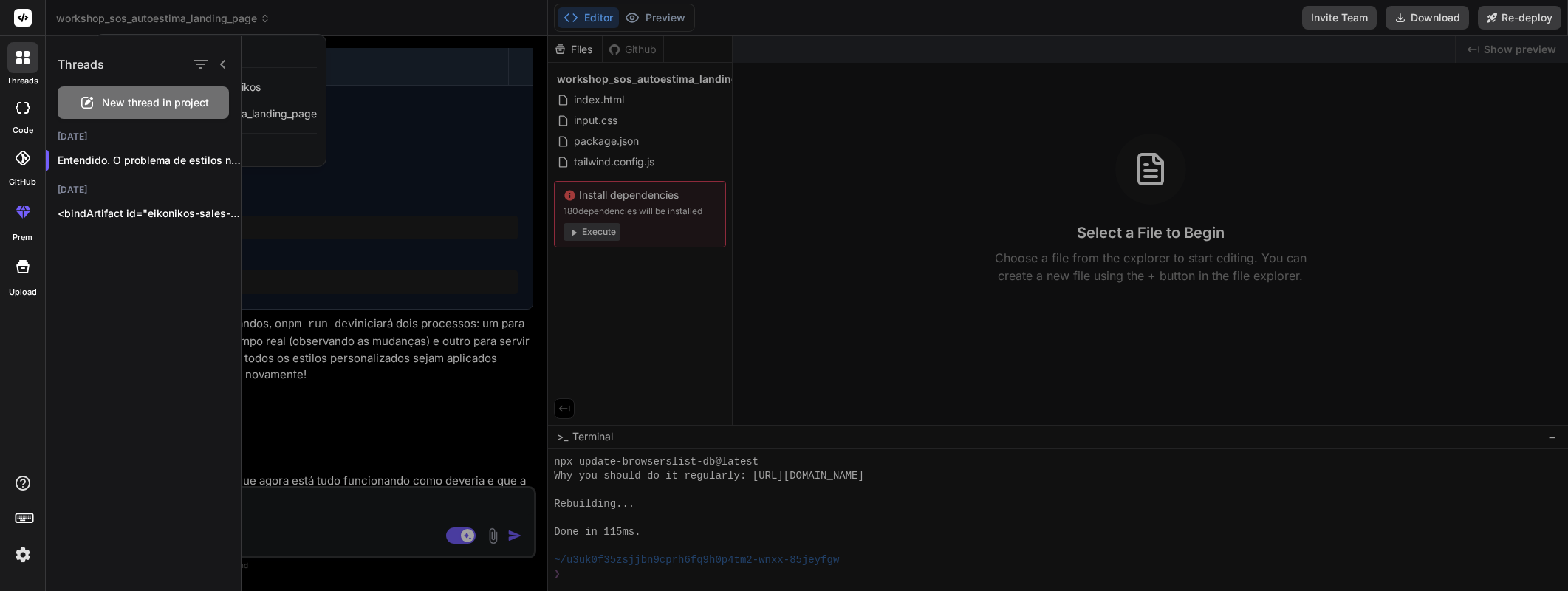
click at [23, 52] on icon at bounding box center [23, 57] width 13 height 13
click at [30, 555] on img at bounding box center [22, 554] width 25 height 25
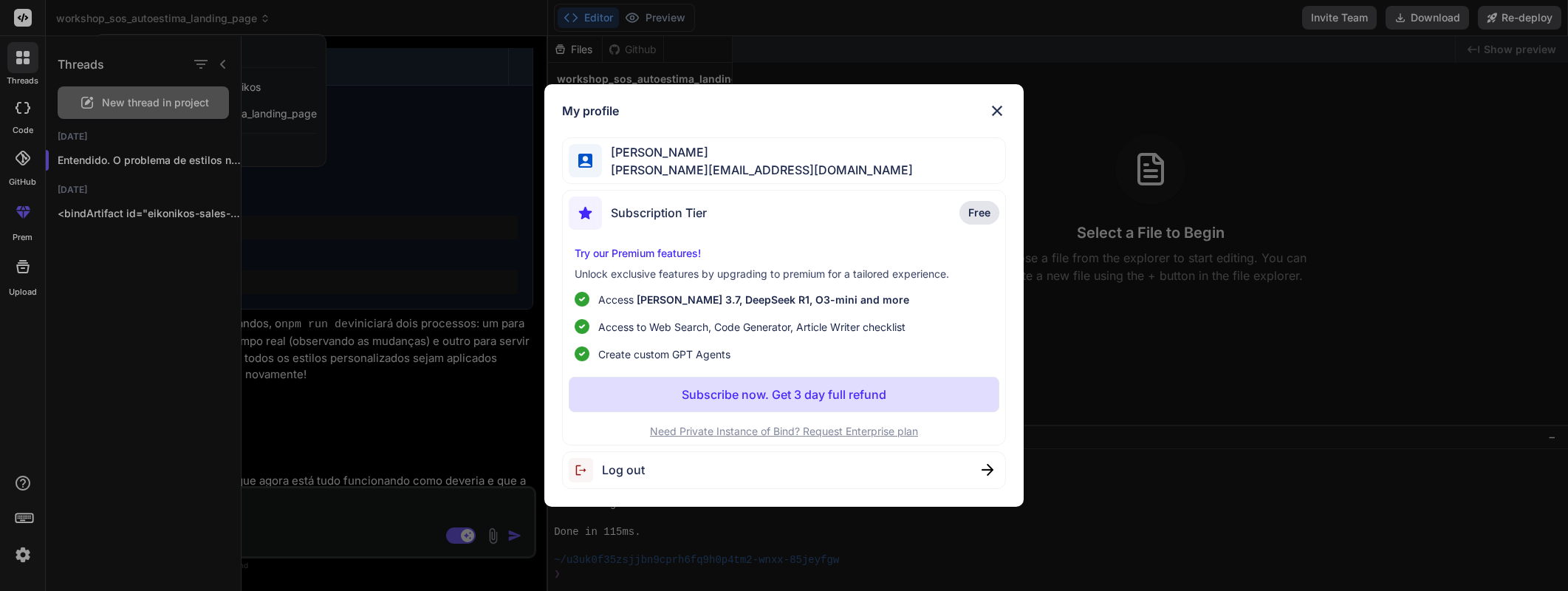
click at [418, 214] on div "My profile Leonardo Sousa leonardo+bind@eikonikos.com Subscription Tier Free Tr…" at bounding box center [784, 295] width 1568 height 591
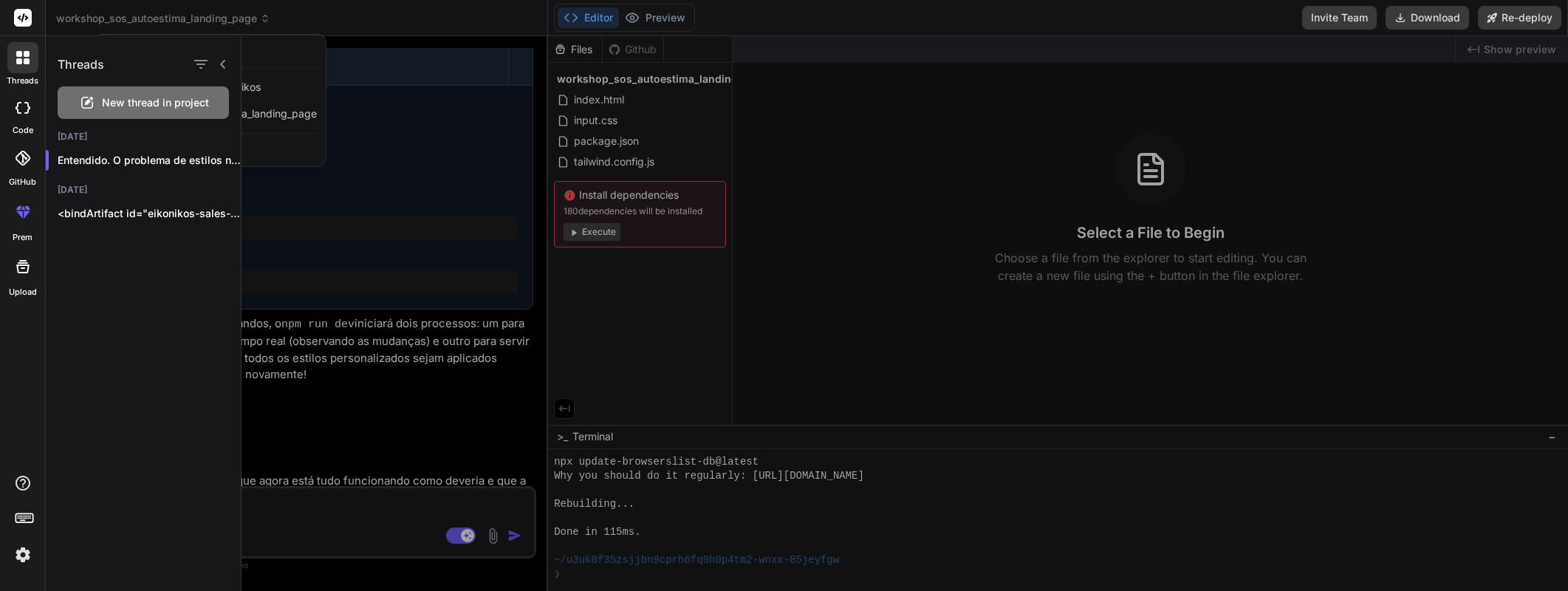
click at [18, 112] on icon at bounding box center [18, 108] width 6 height 12
type textarea "x"
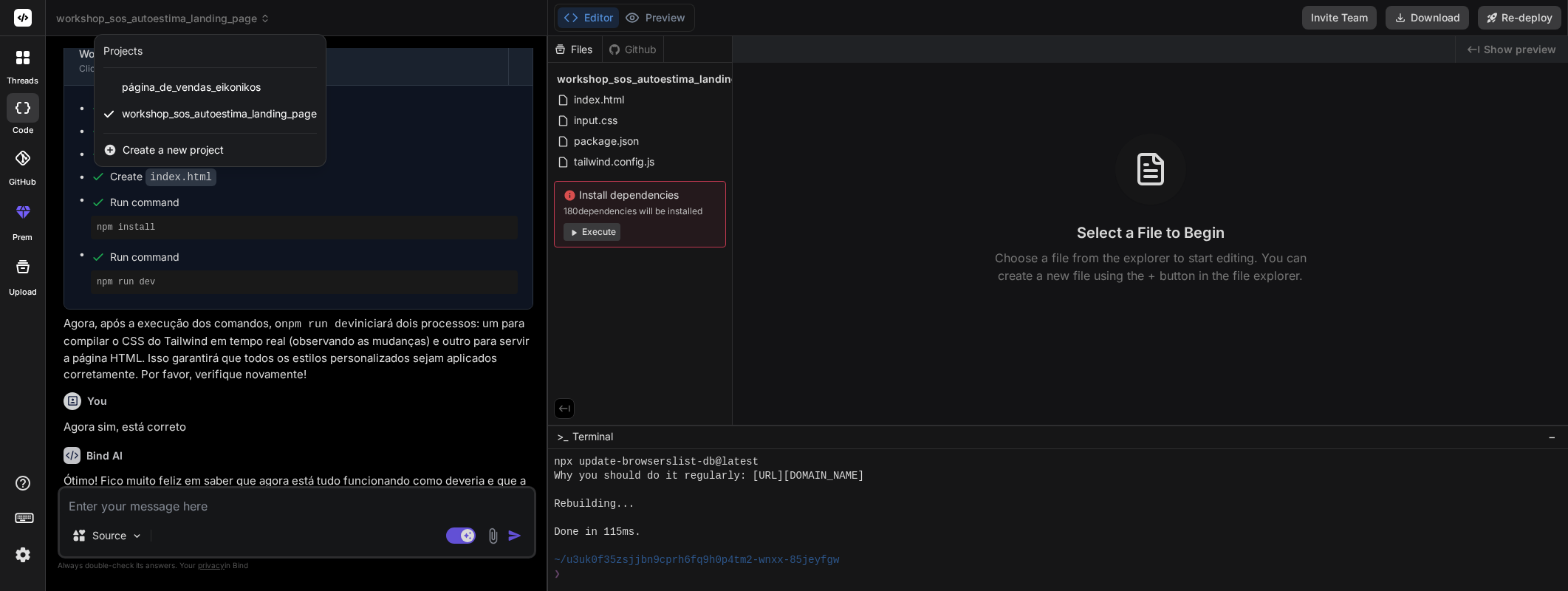
click at [19, 61] on icon at bounding box center [19, 61] width 6 height 6
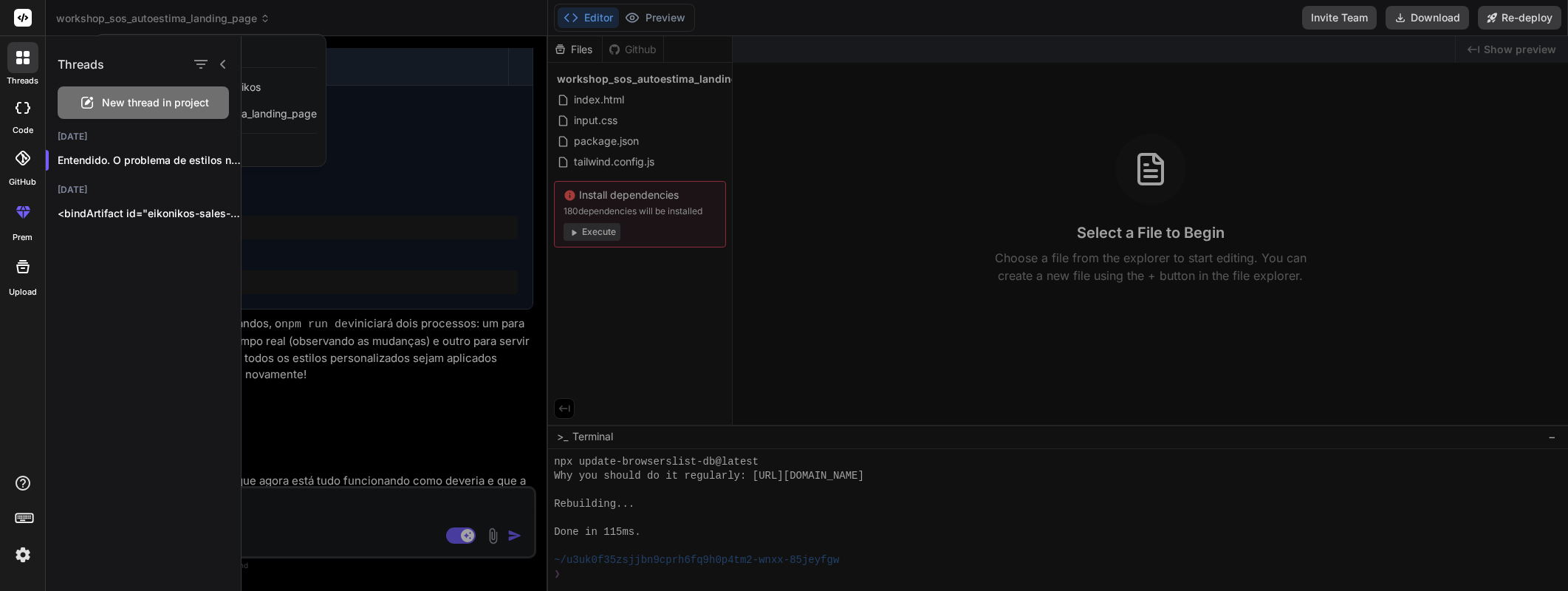
click at [221, 17] on div at bounding box center [784, 295] width 1568 height 591
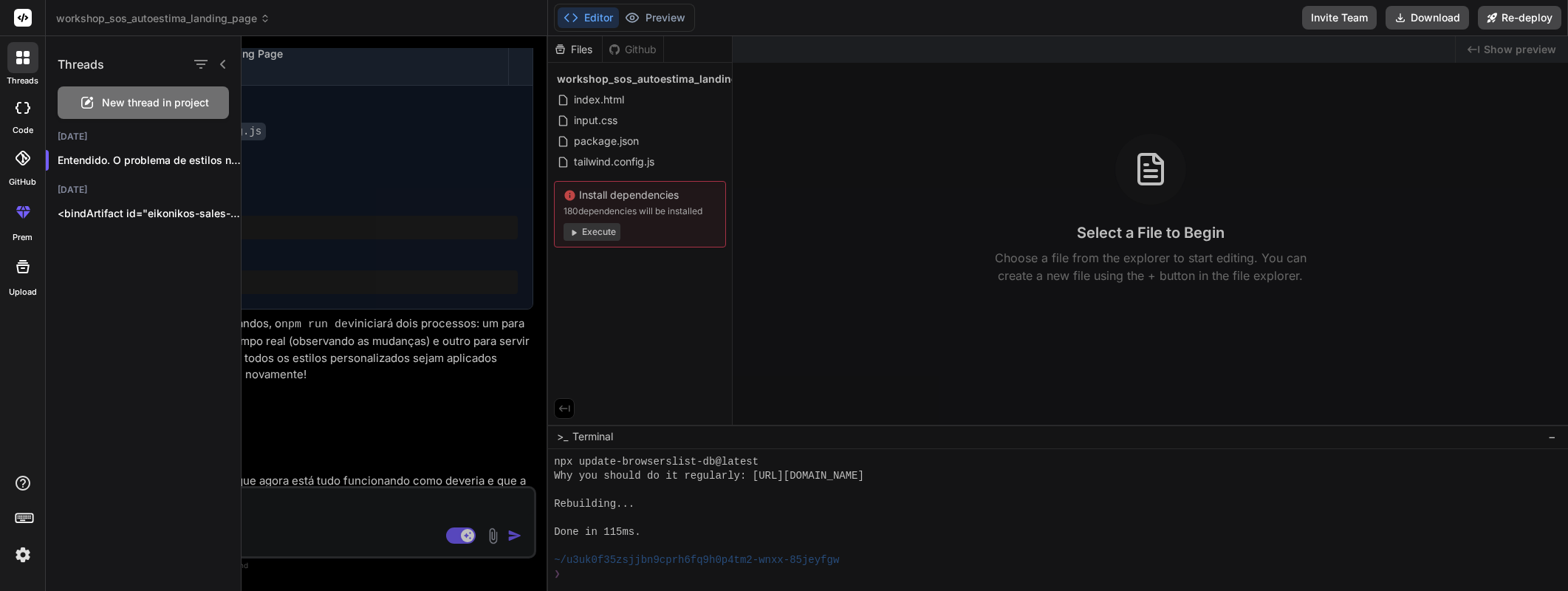
click at [221, 17] on span "workshop_sos_autoestima_landing_page" at bounding box center [163, 18] width 214 height 15
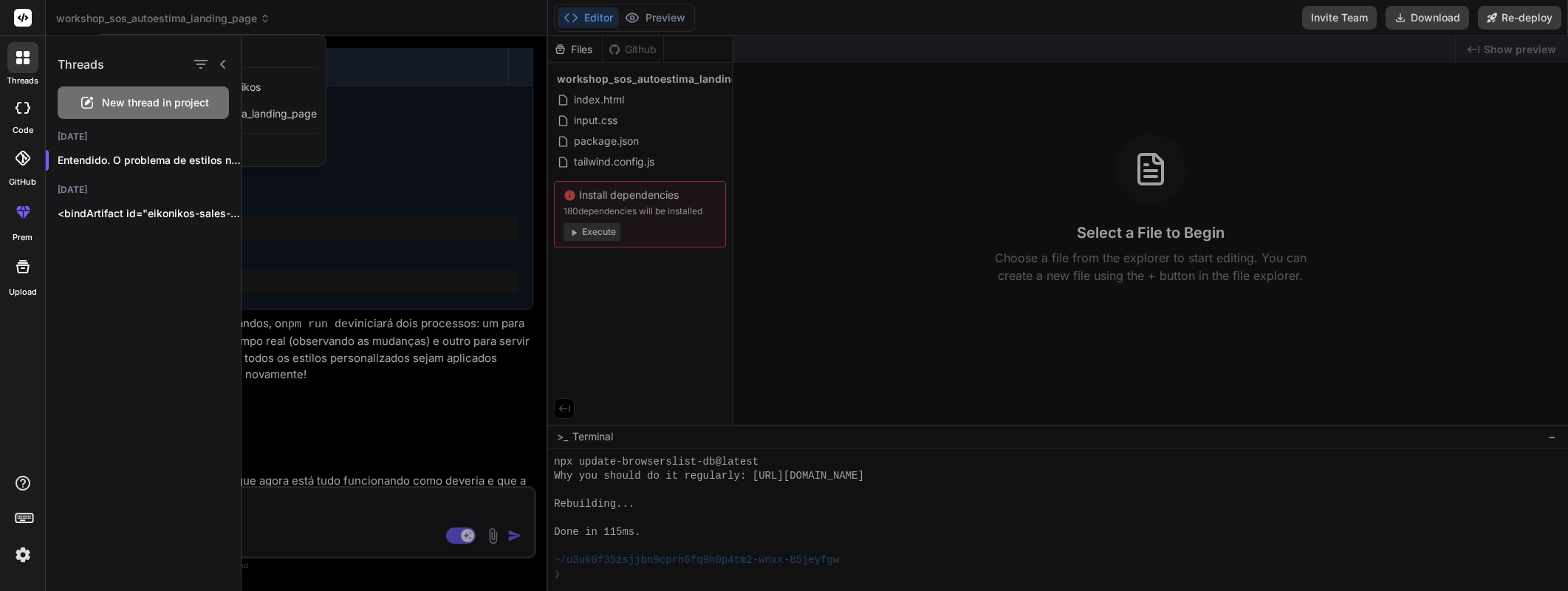
click at [30, 16] on rect at bounding box center [22, 18] width 18 height 18
click at [20, 17] on rect at bounding box center [22, 18] width 18 height 18
